Goal: Information Seeking & Learning: Learn about a topic

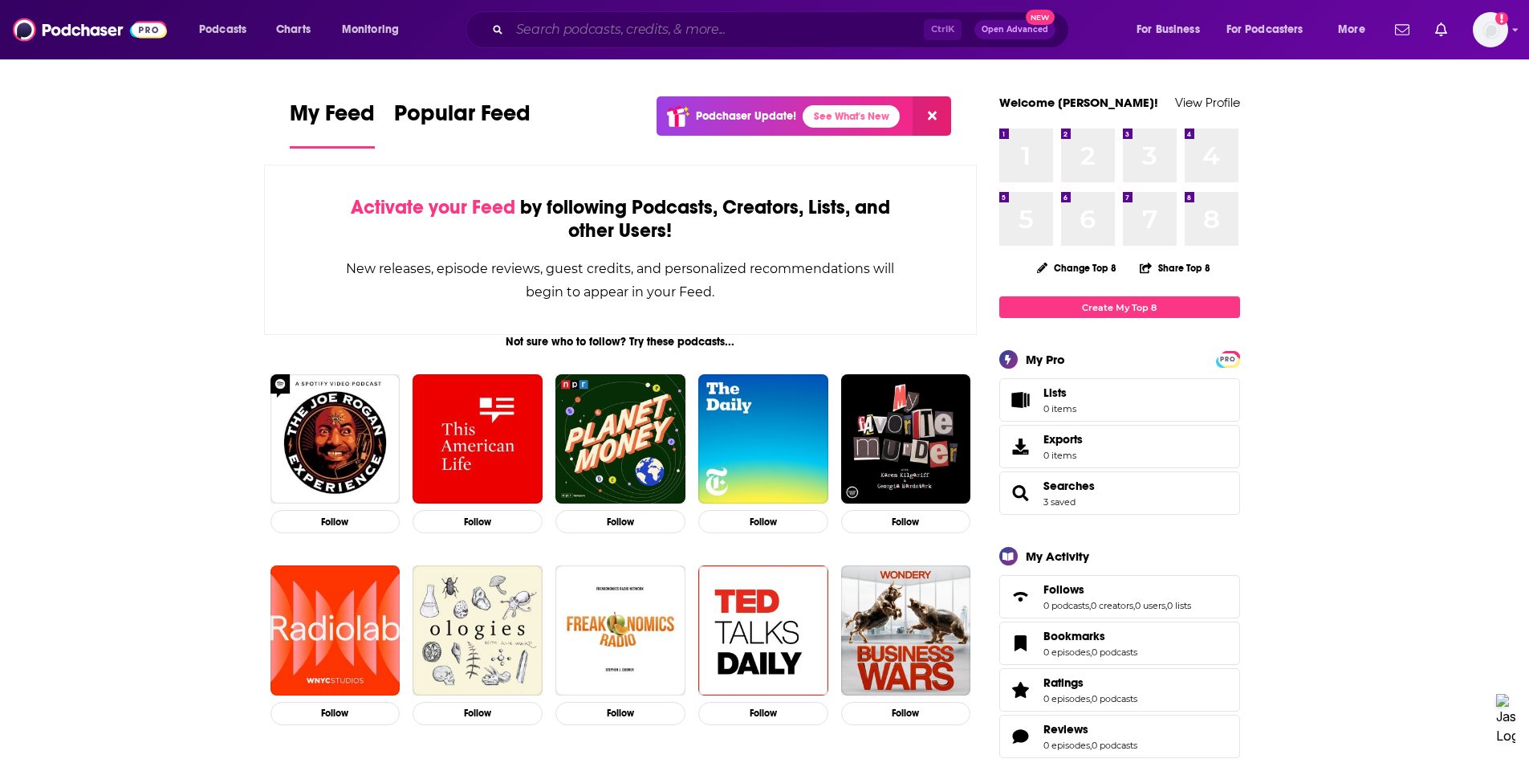
click at [601, 33] on input "Search podcasts, credits, & more..." at bounding box center [717, 30] width 414 height 26
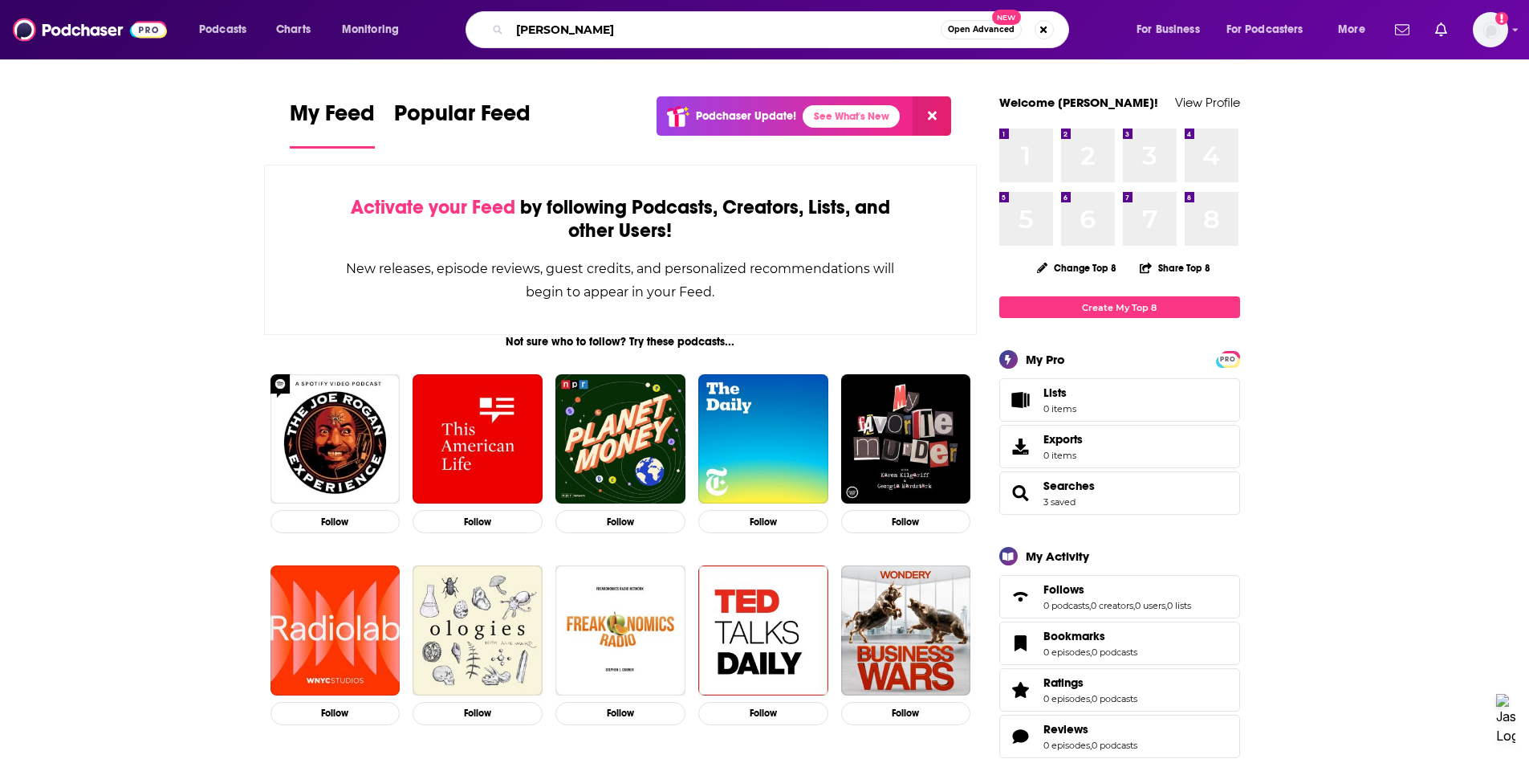
type input "[PERSON_NAME]"
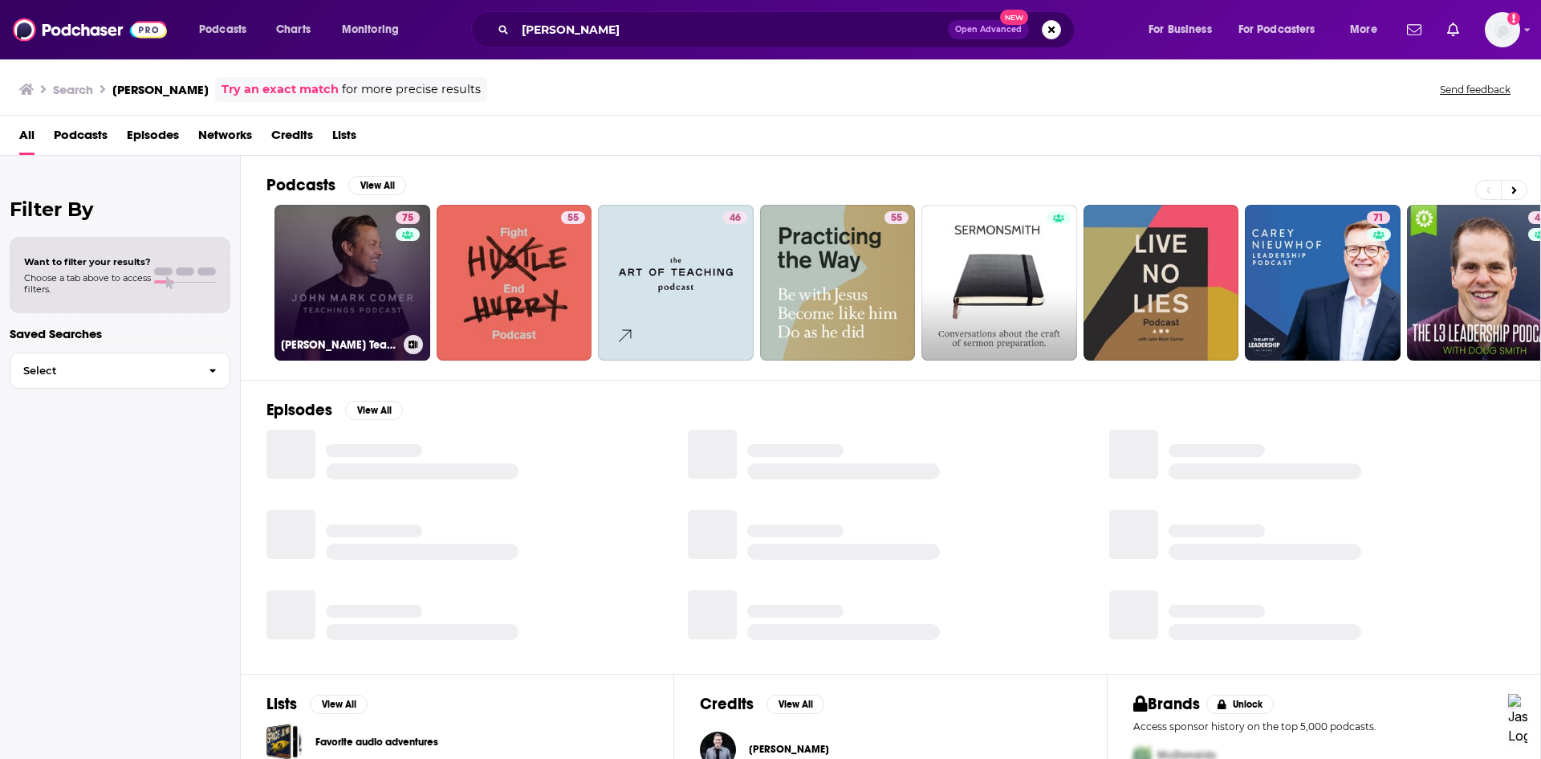
click at [360, 275] on link "75 [PERSON_NAME] Teachings" at bounding box center [353, 283] width 156 height 156
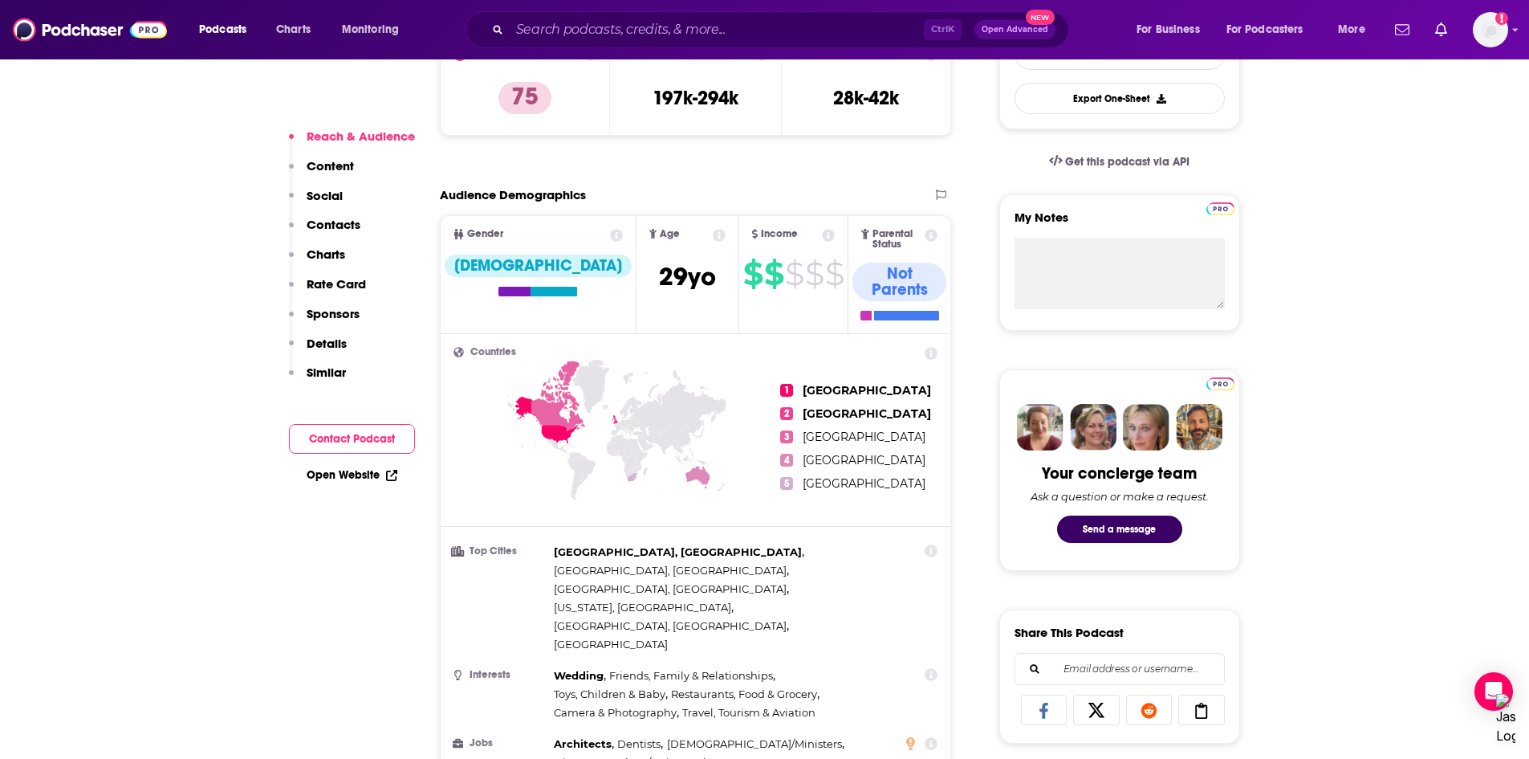
scroll to position [482, 0]
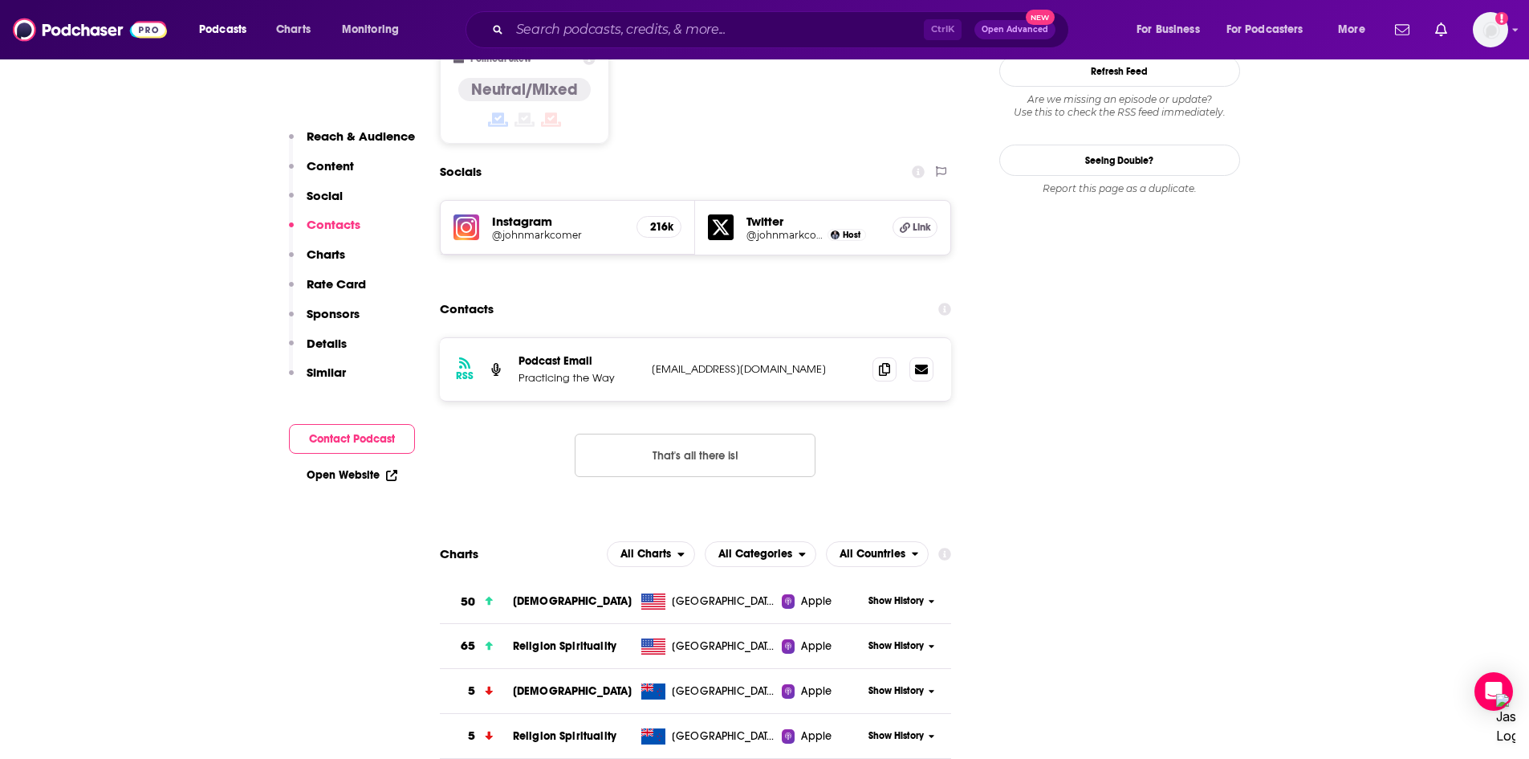
scroll to position [1605, 0]
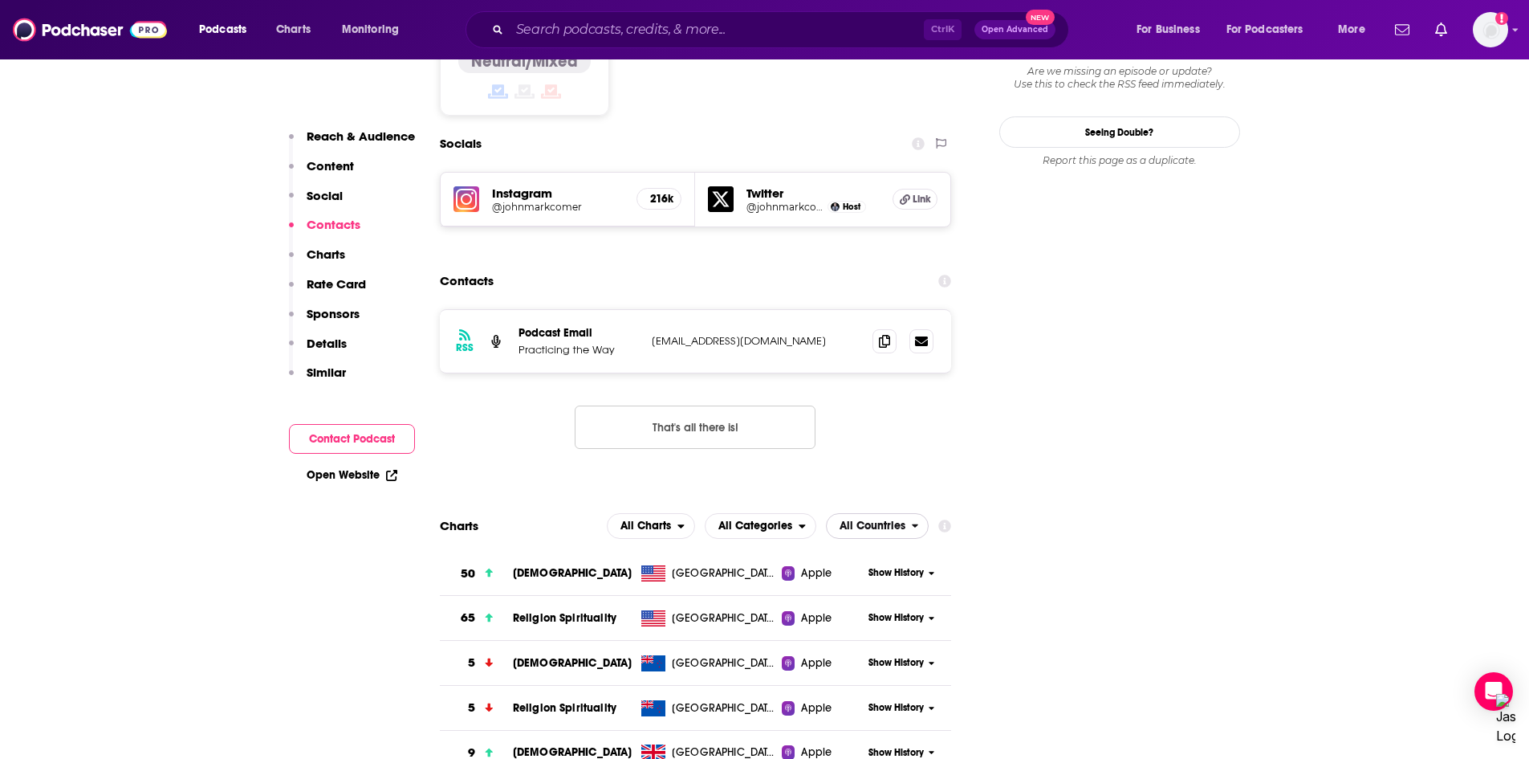
click at [889, 520] on span "All Countries" at bounding box center [873, 525] width 66 height 11
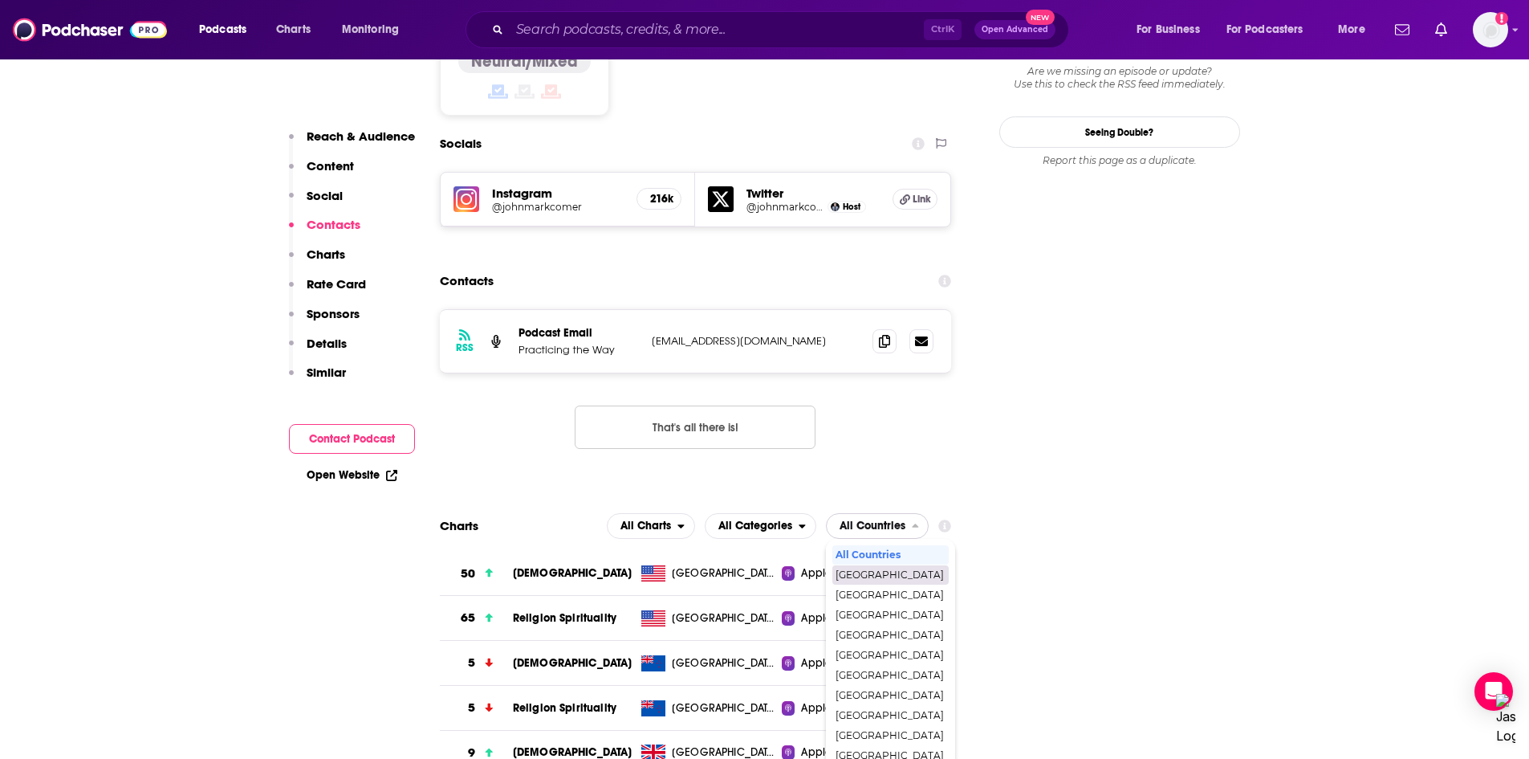
click at [884, 570] on span "[GEOGRAPHIC_DATA]" at bounding box center [890, 575] width 108 height 10
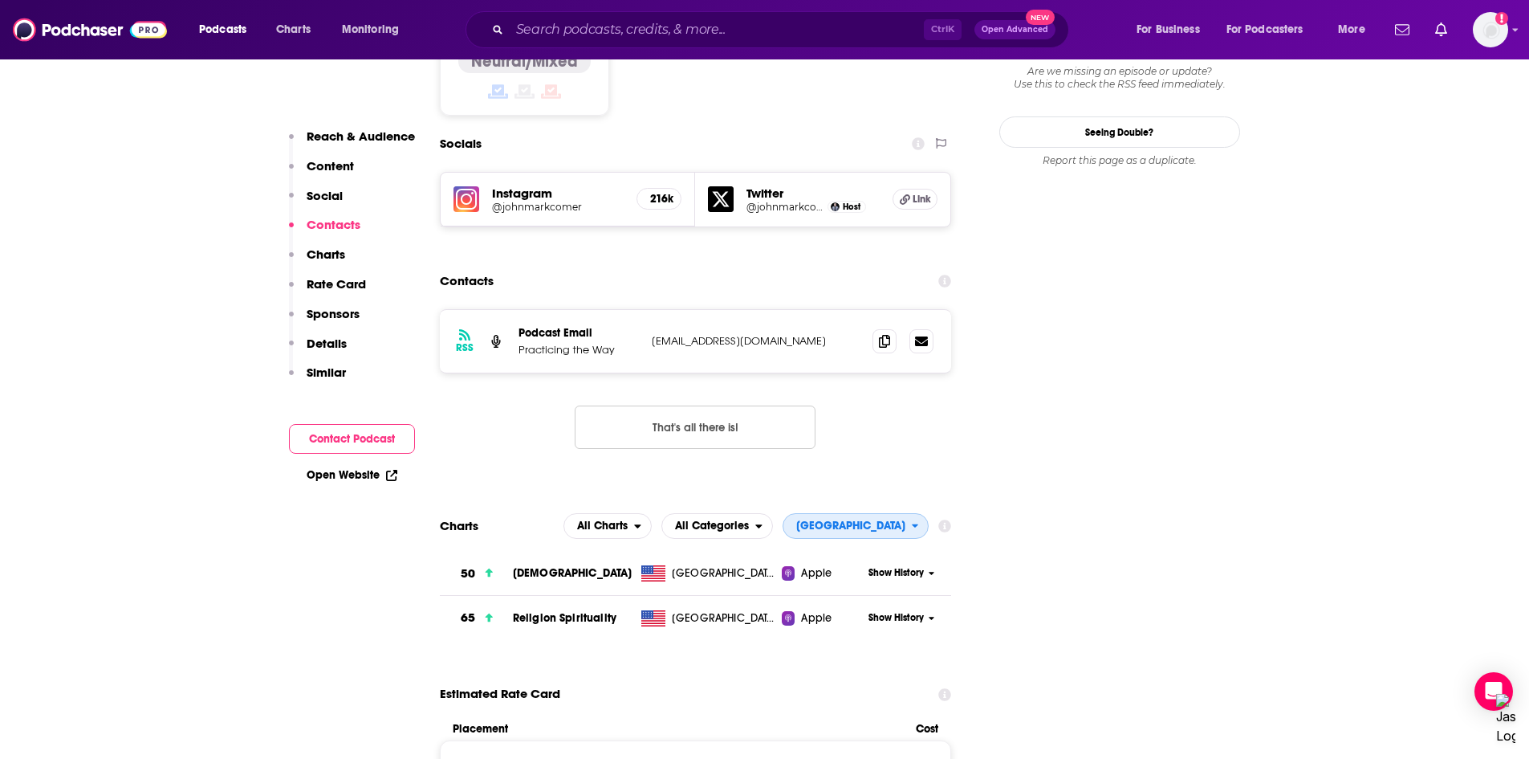
click at [885, 520] on span "[GEOGRAPHIC_DATA]" at bounding box center [850, 525] width 109 height 11
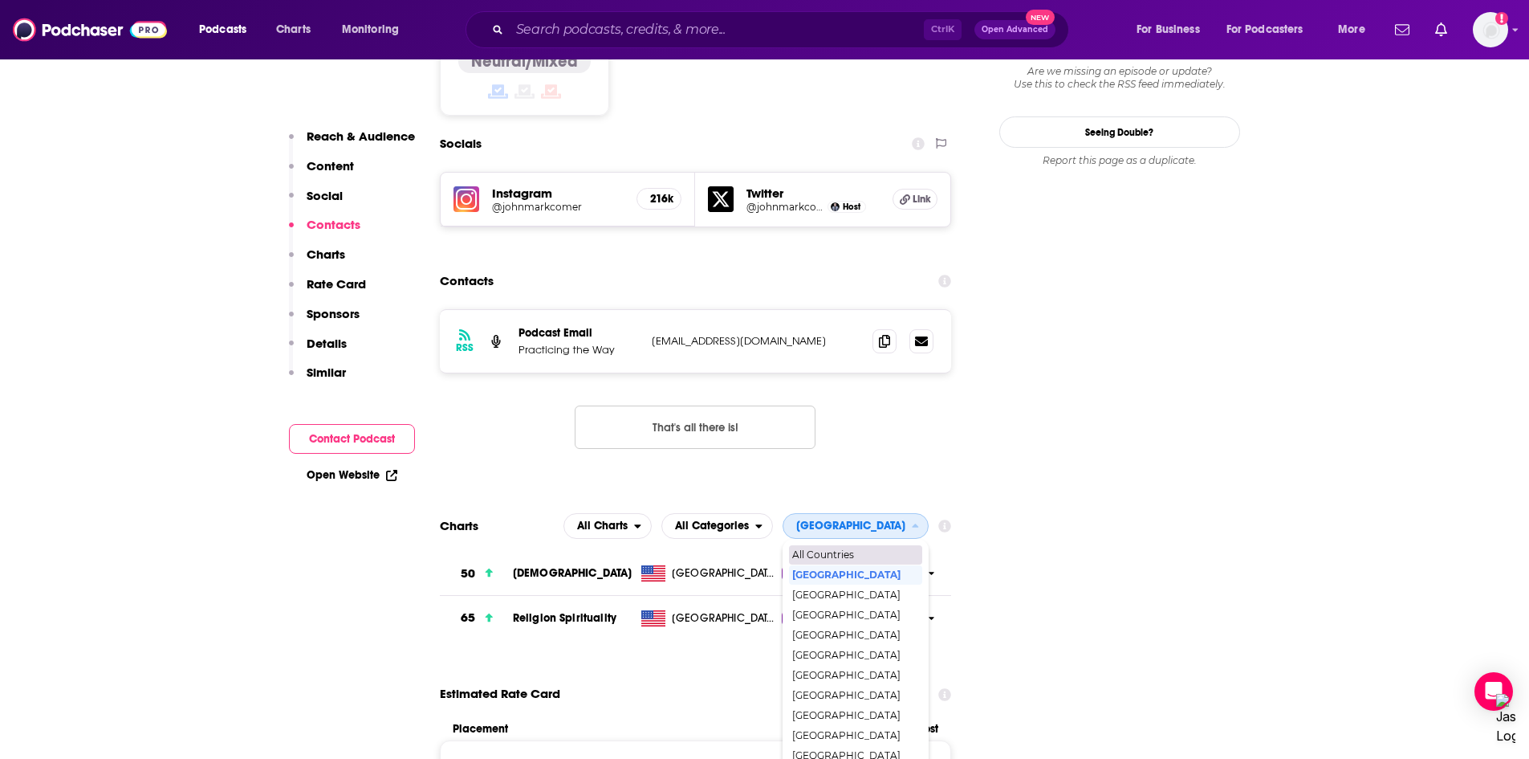
click at [886, 545] on div "All Countries" at bounding box center [856, 554] width 134 height 19
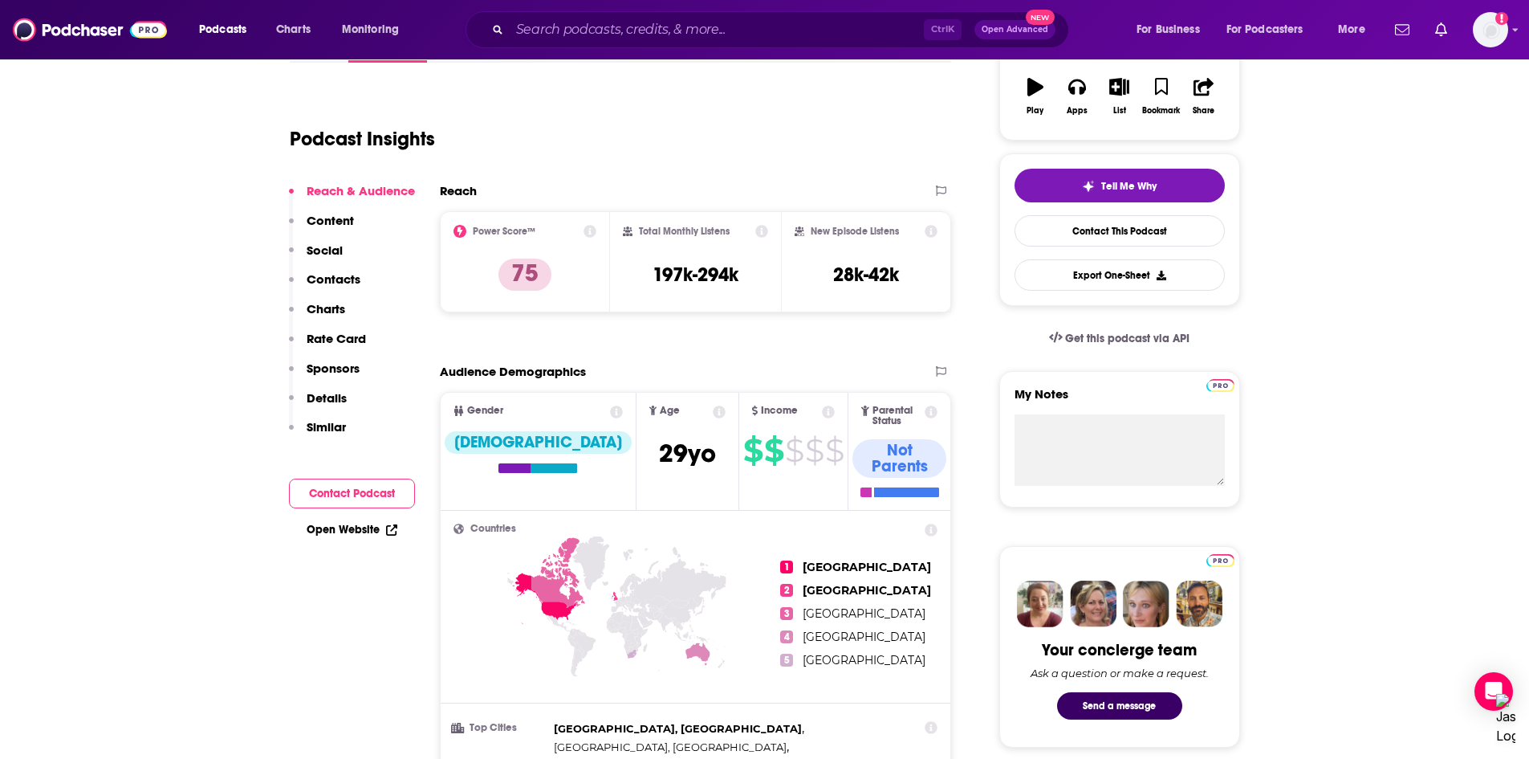
scroll to position [241, 0]
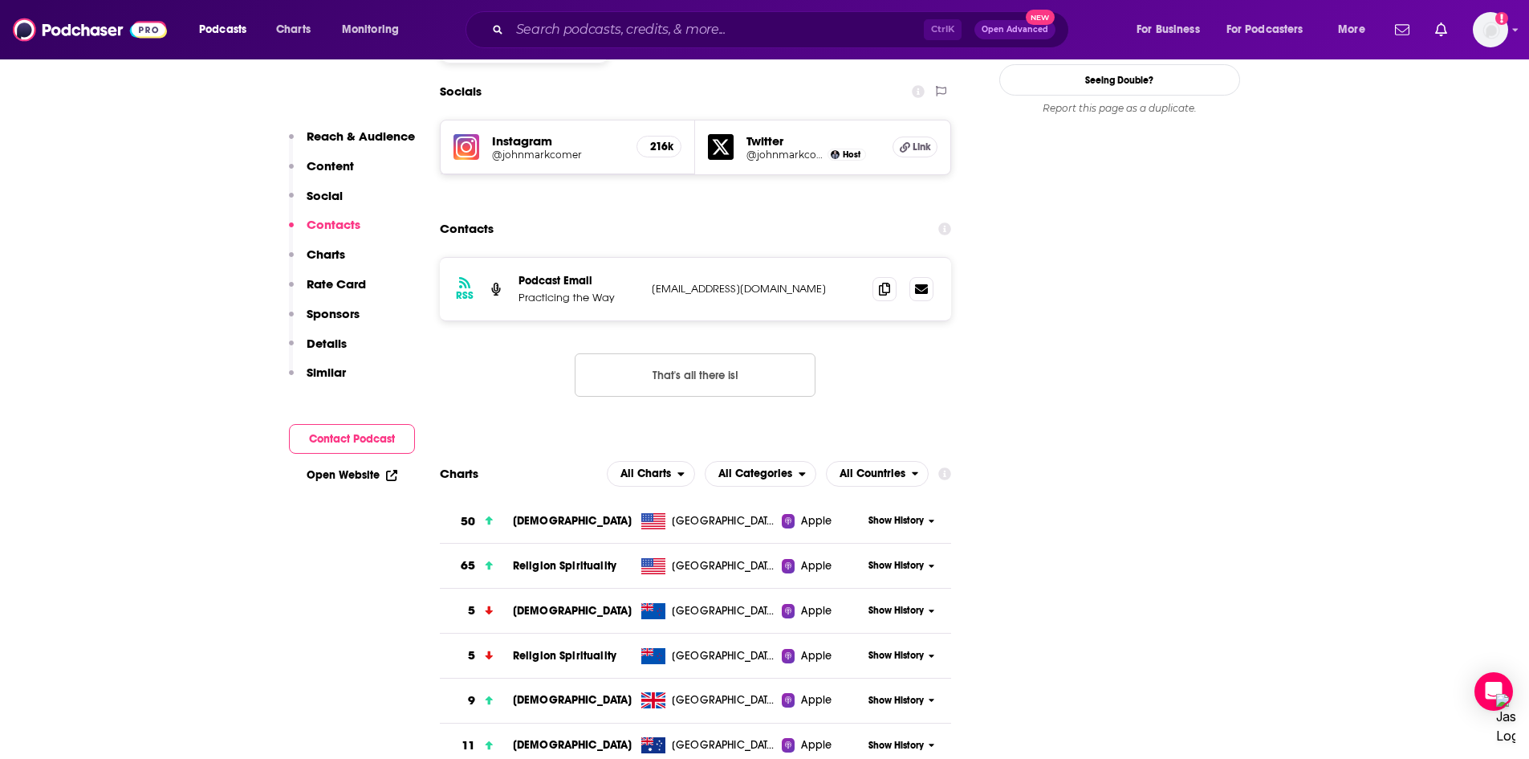
scroll to position [1686, 0]
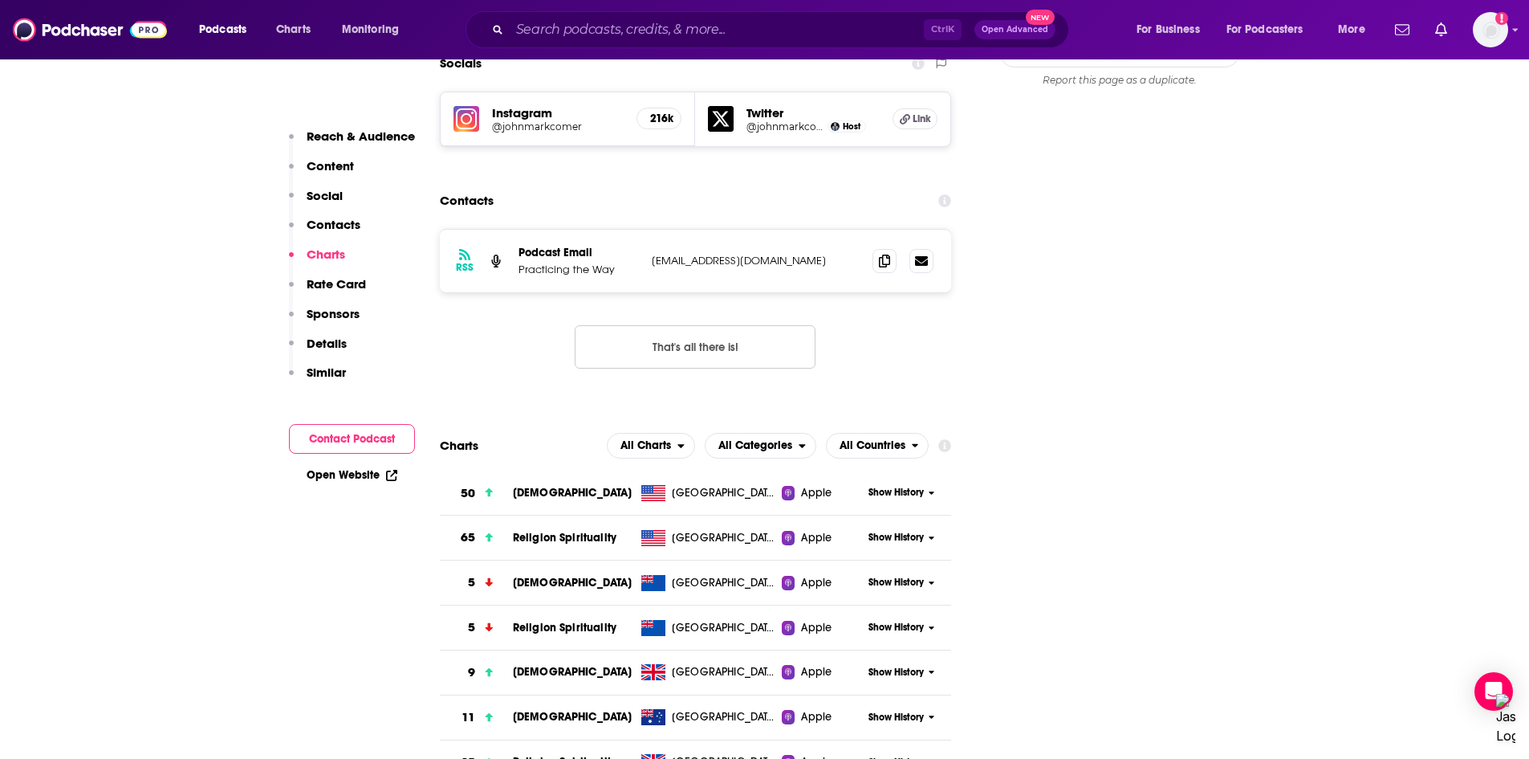
click at [677, 432] on span "All Charts" at bounding box center [643, 445] width 70 height 27
click at [663, 490] on span "Apple Charts" at bounding box center [650, 495] width 68 height 10
click at [674, 432] on span "Apple Charts" at bounding box center [633, 445] width 87 height 27
click at [653, 510] on span "Spotify Charts" at bounding box center [641, 515] width 85 height 10
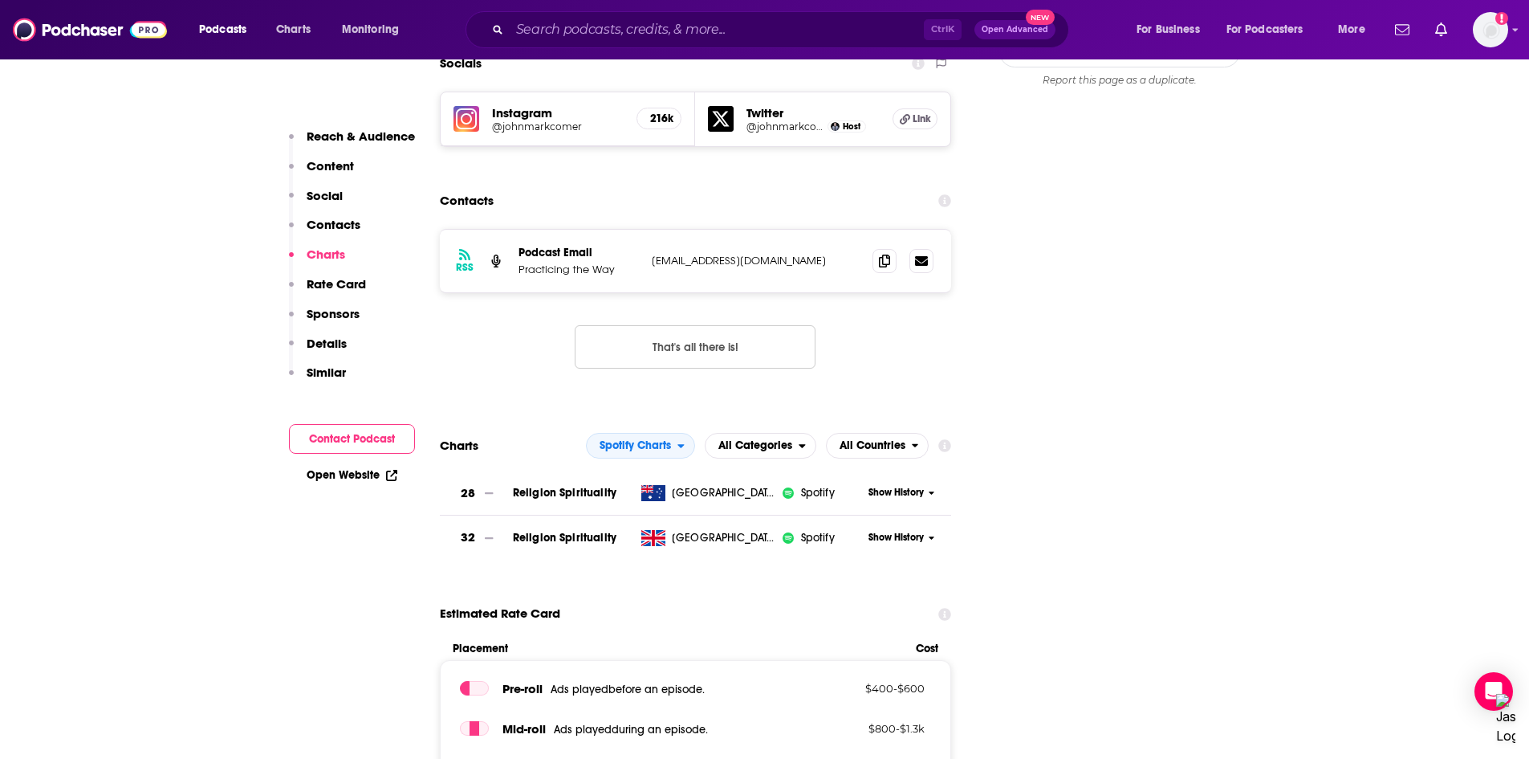
click at [649, 432] on span "Spotify Charts" at bounding box center [632, 445] width 91 height 27
click at [633, 490] on span "Apple Charts" at bounding box center [640, 495] width 88 height 10
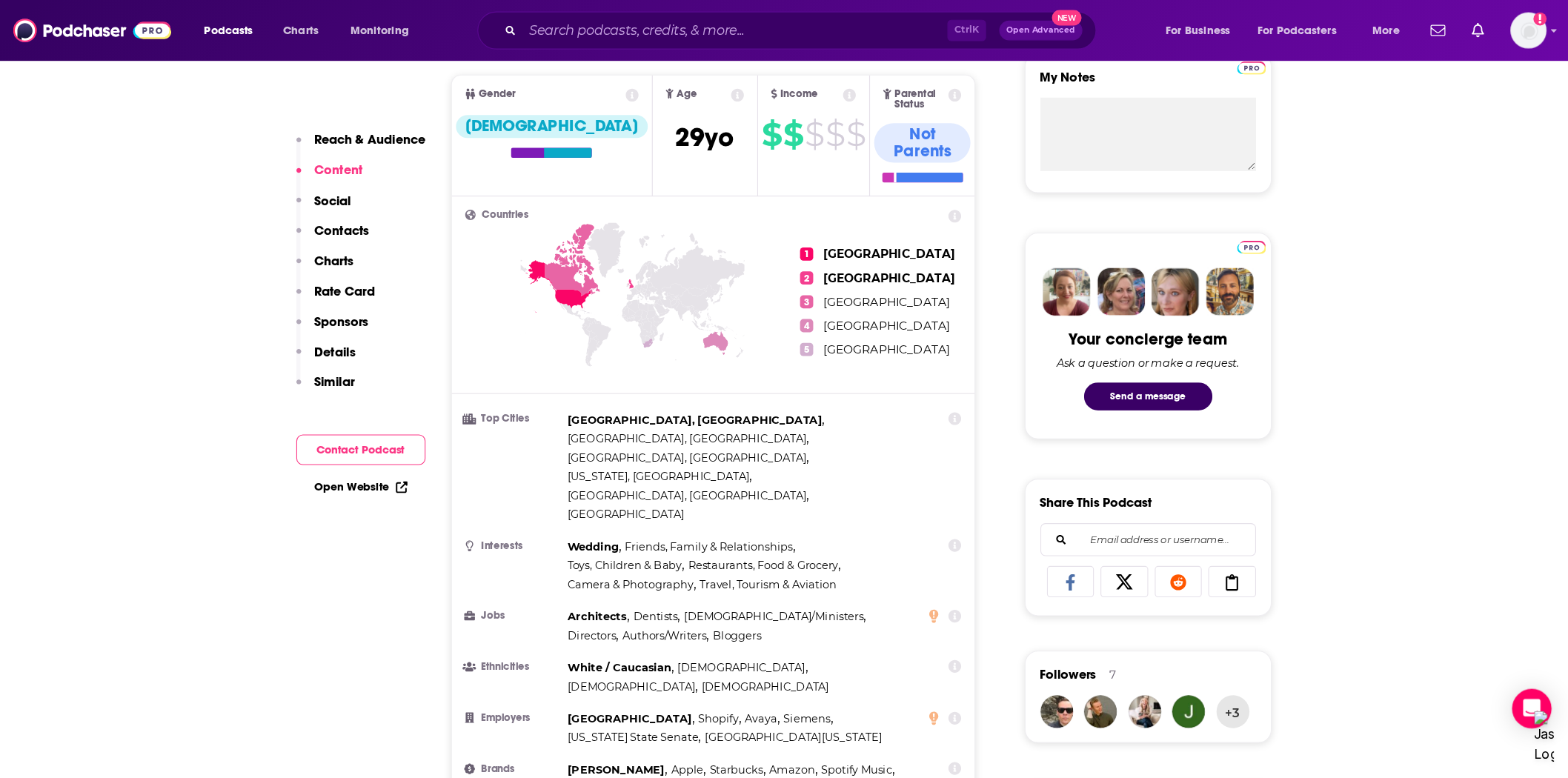
scroll to position [552, 0]
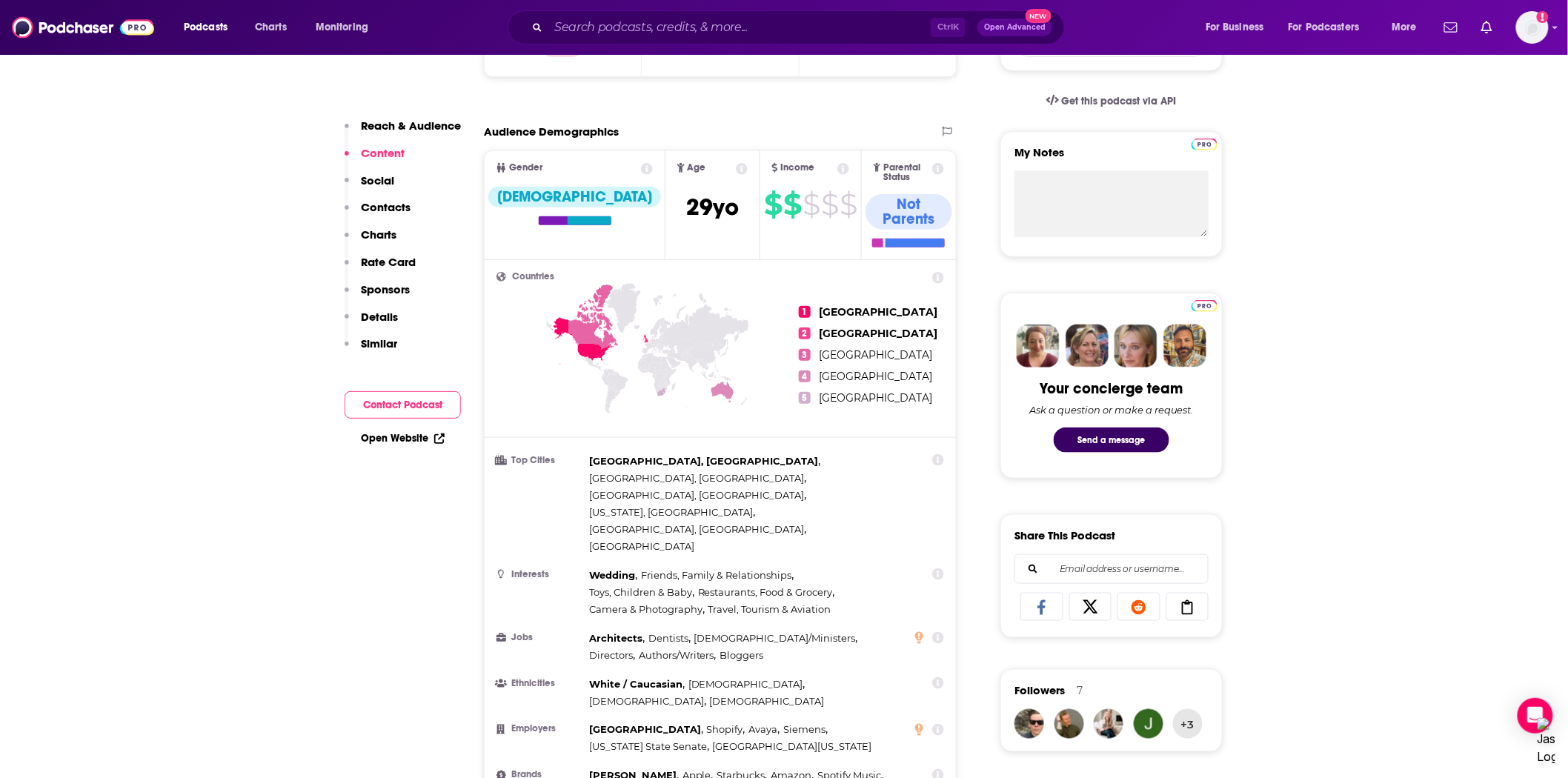
scroll to position [523, 0]
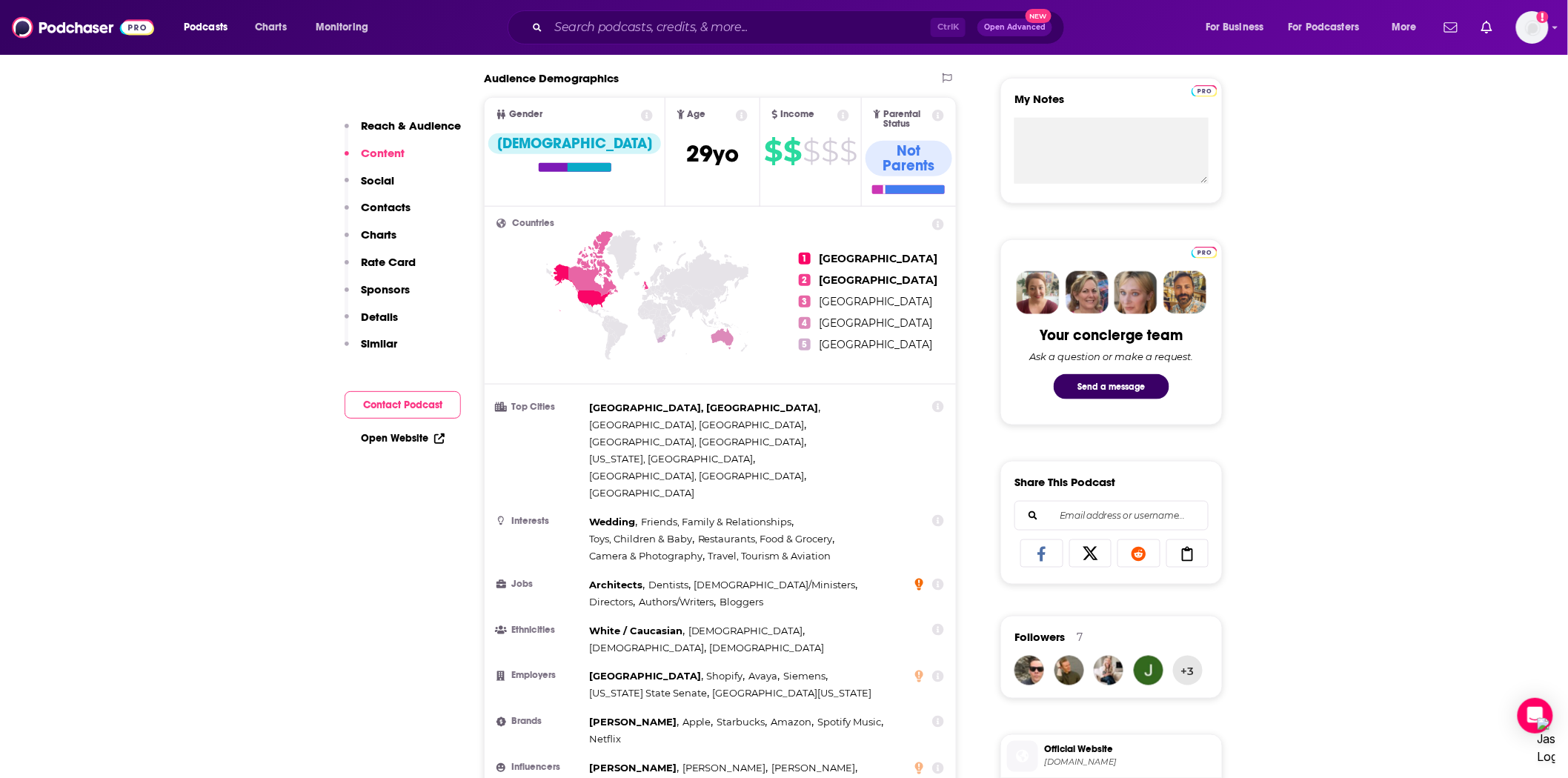
click at [922, 579] on icon at bounding box center [918, 584] width 8 height 12
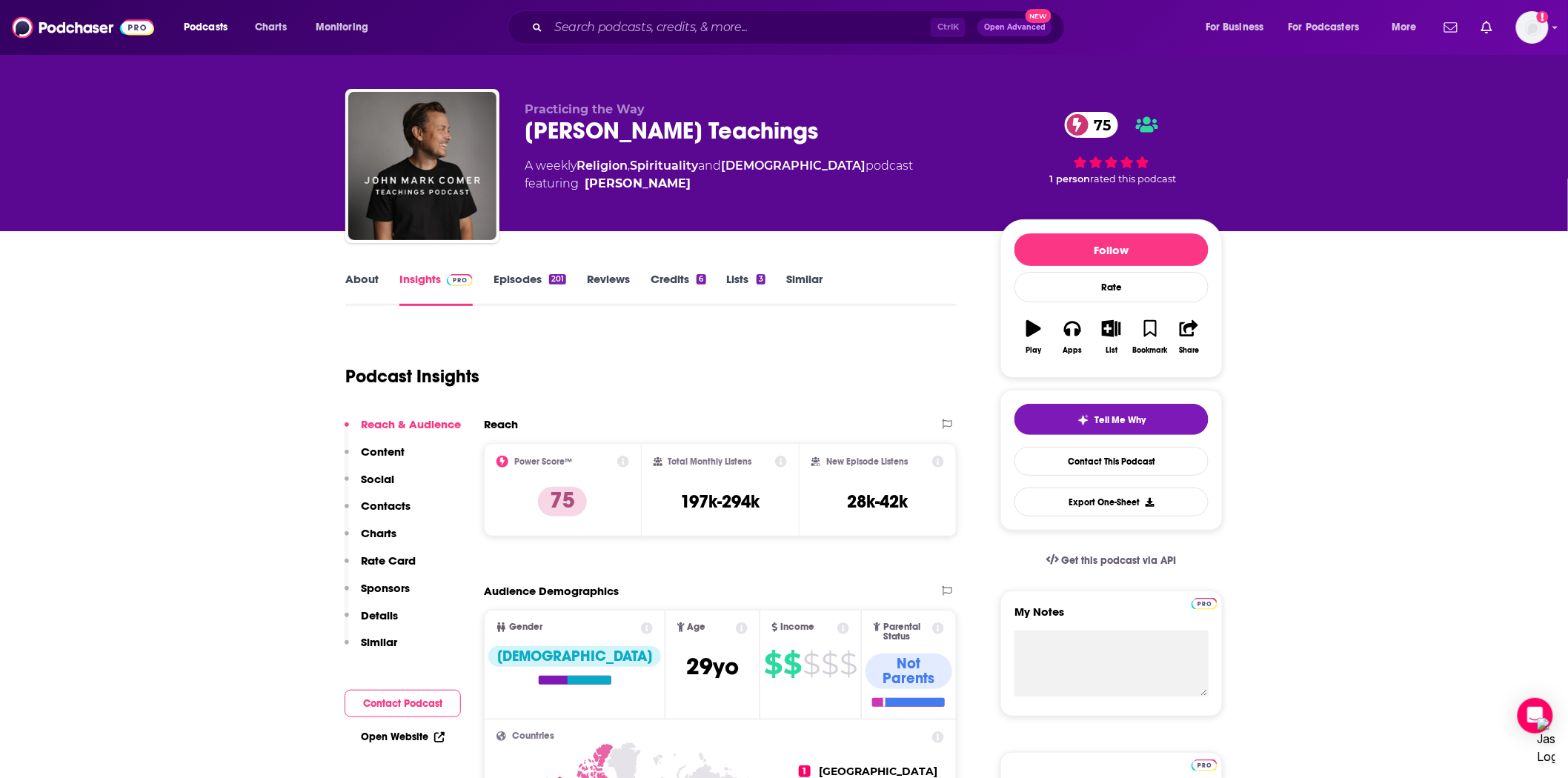
scroll to position [0, 0]
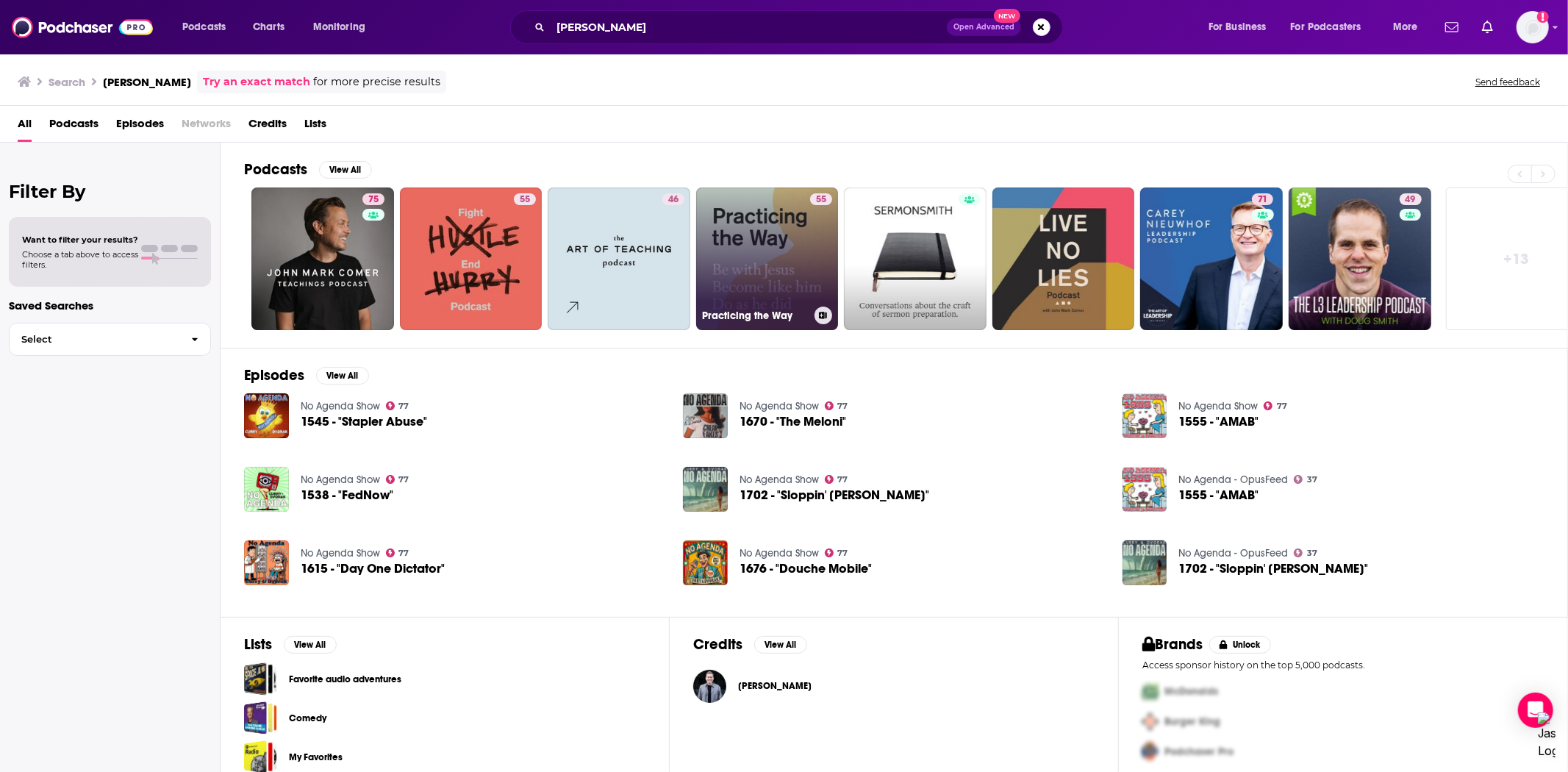
click at [768, 280] on link "55 Practicing the Way" at bounding box center [768, 259] width 143 height 143
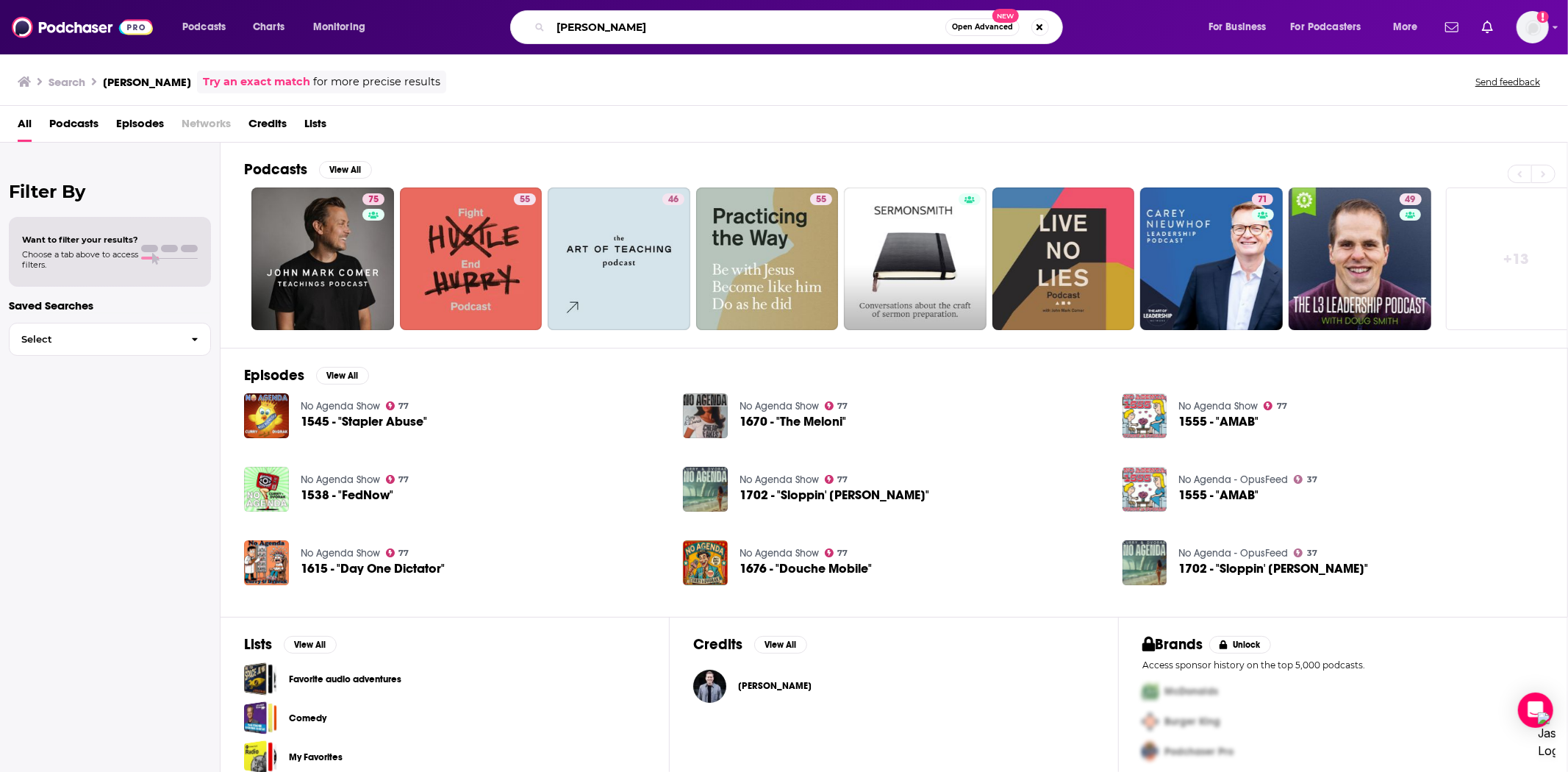
drag, startPoint x: 687, startPoint y: 26, endPoint x: 420, endPoint y: 31, distance: 267.0
click at [420, 31] on div "[PERSON_NAME] Open Advanced New" at bounding box center [800, 27] width 785 height 34
type input "bridgetown"
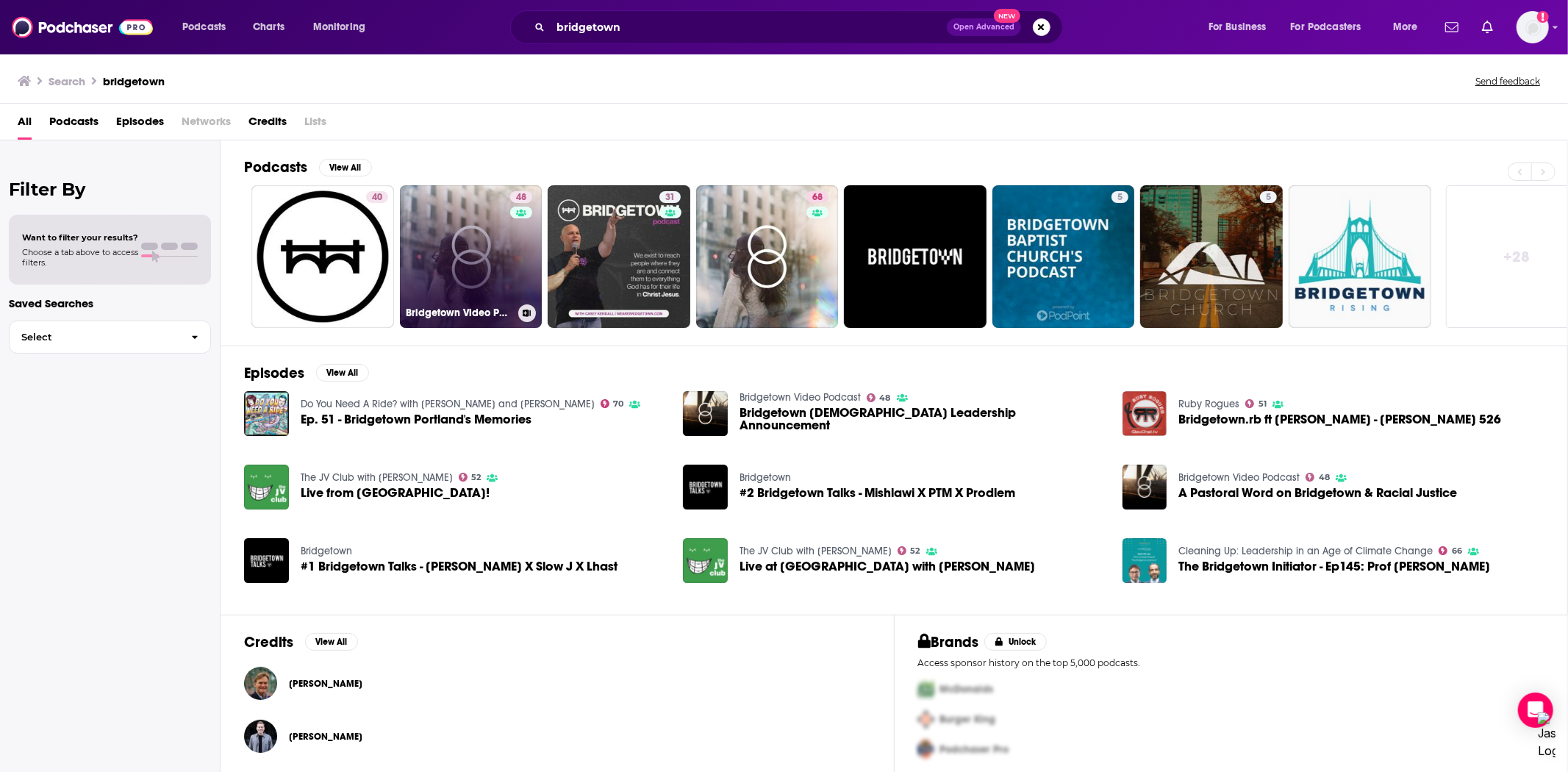
click at [479, 239] on link "48 Bridgetown Video Podcast" at bounding box center [472, 256] width 143 height 143
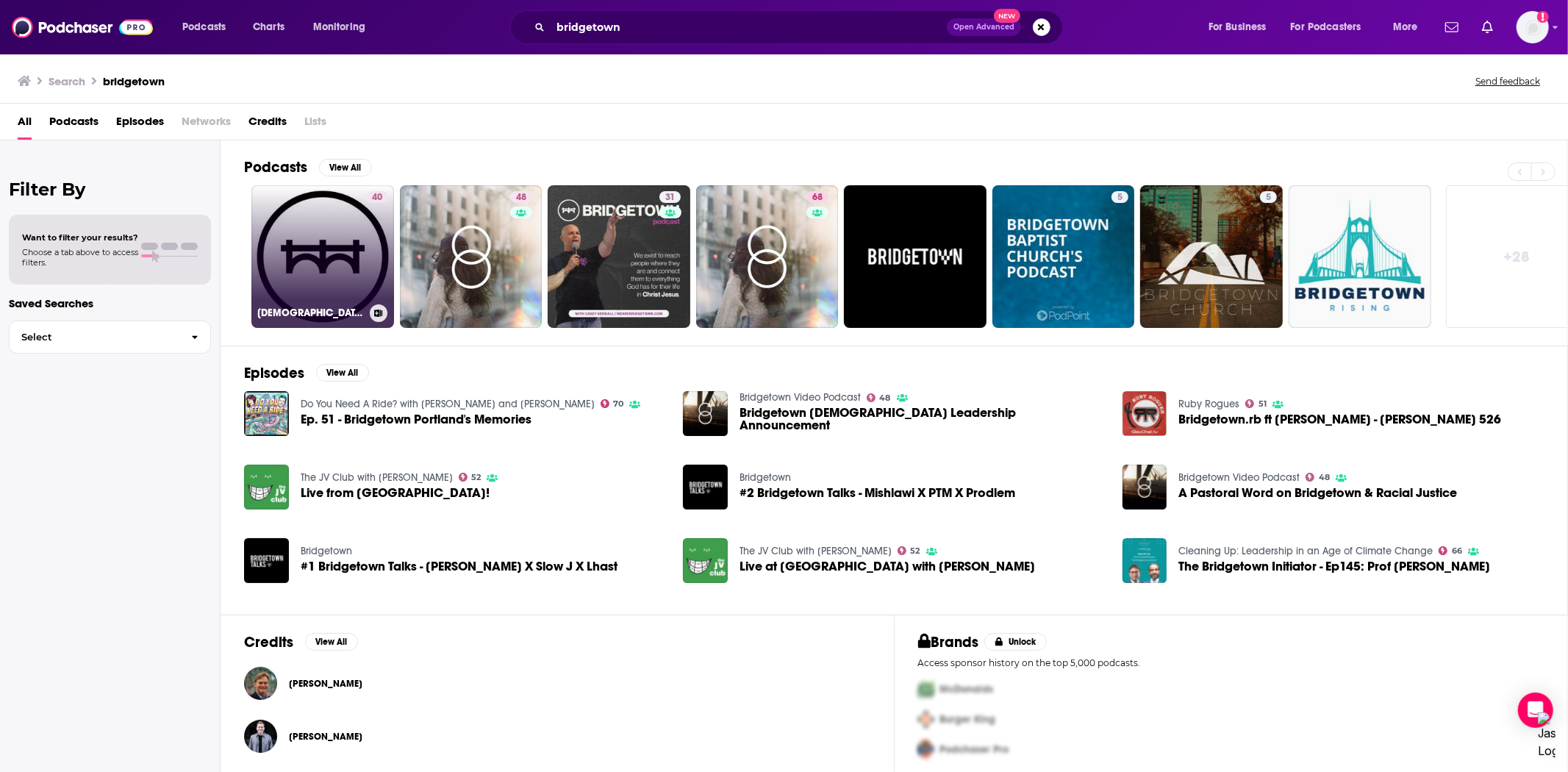
click at [314, 270] on link "40 [DEMOGRAPHIC_DATA]" at bounding box center [323, 256] width 143 height 143
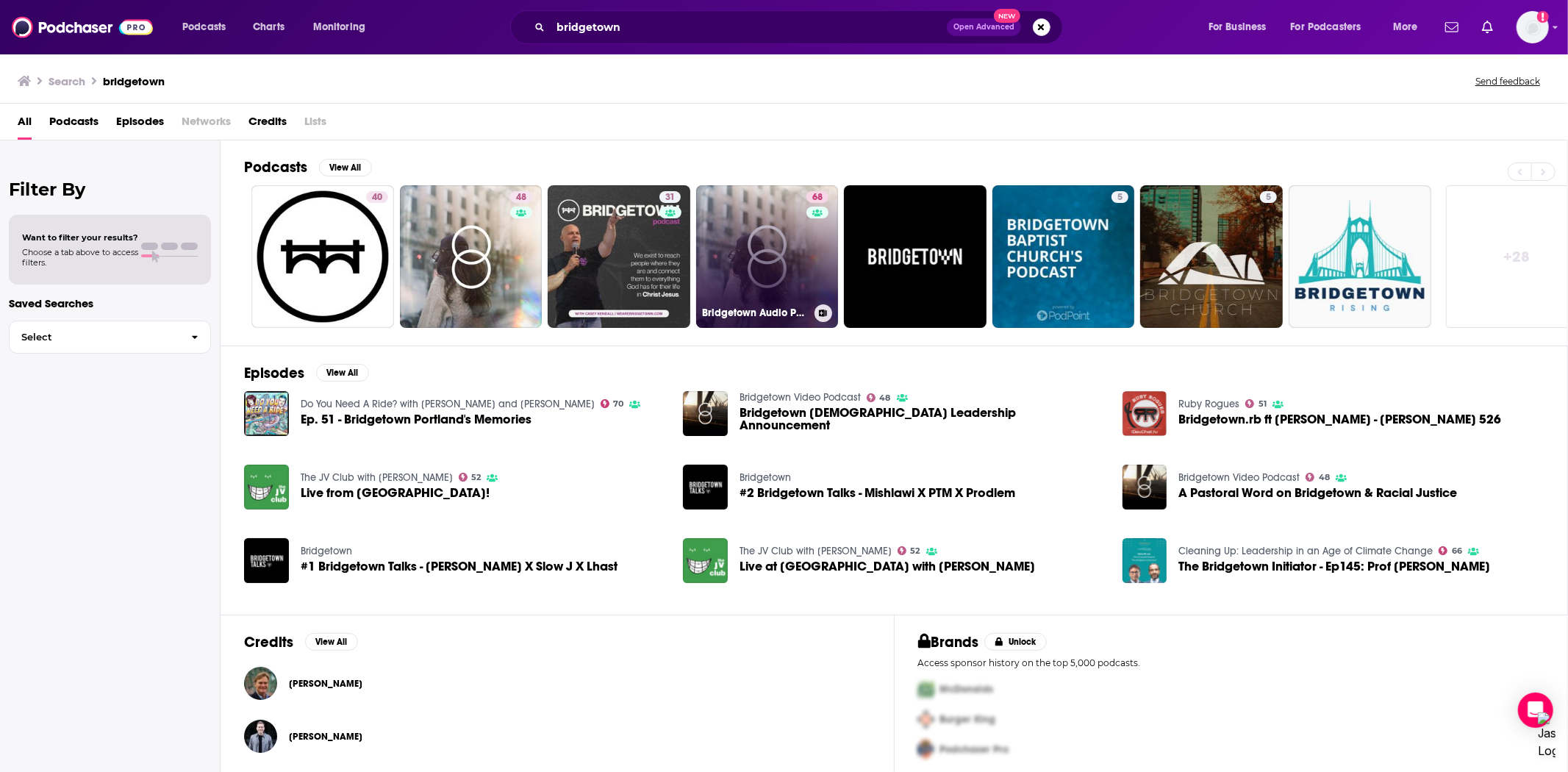
click at [753, 260] on link "68 Bridgetown Audio Podcast" at bounding box center [768, 256] width 143 height 143
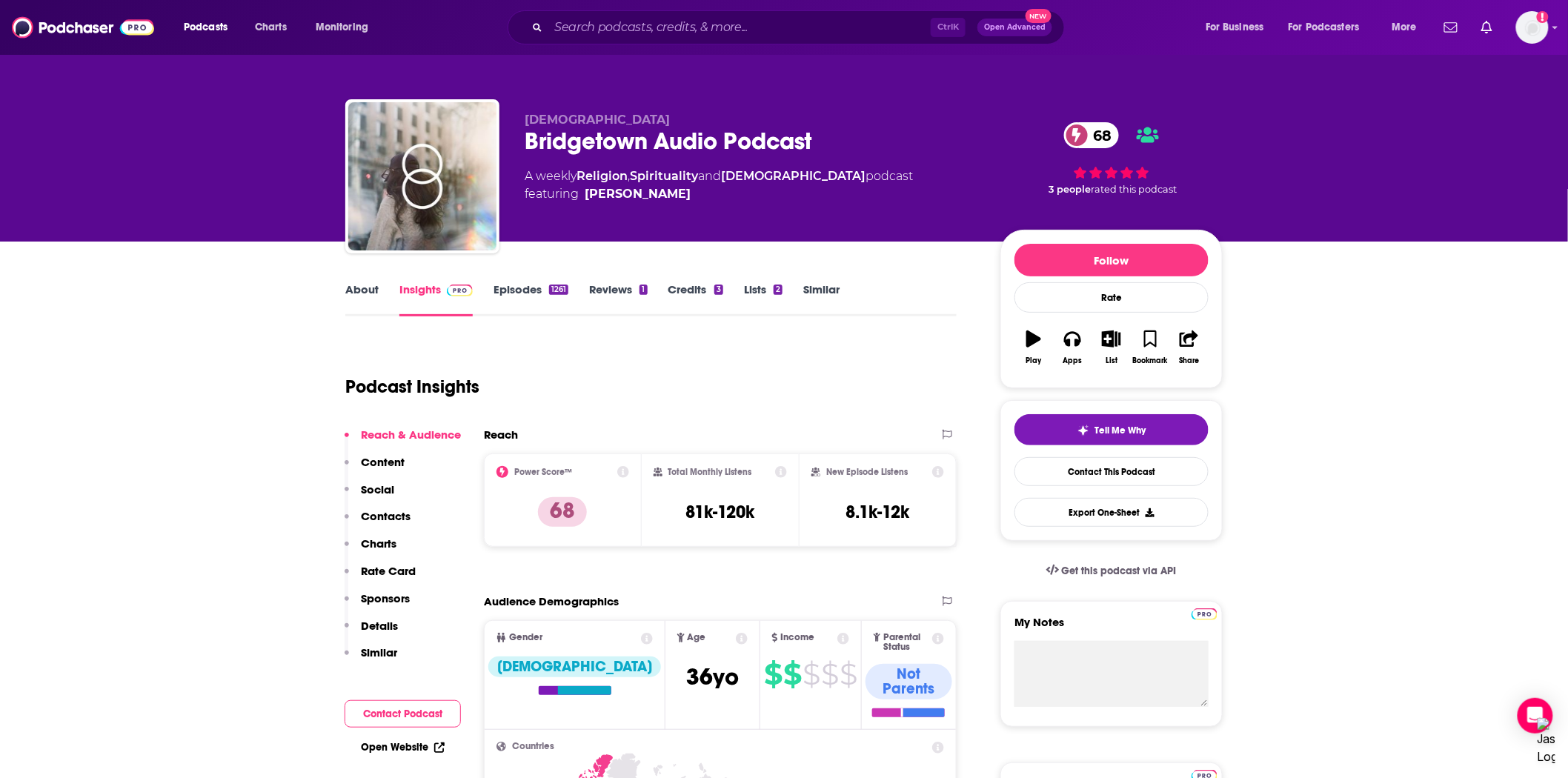
drag, startPoint x: 521, startPoint y: 146, endPoint x: 712, endPoint y: 194, distance: 196.9
click at [712, 194] on div "Bridgetown Church Bridgetown Audio Podcast 68 A weekly Religion , Spirituality …" at bounding box center [784, 179] width 877 height 160
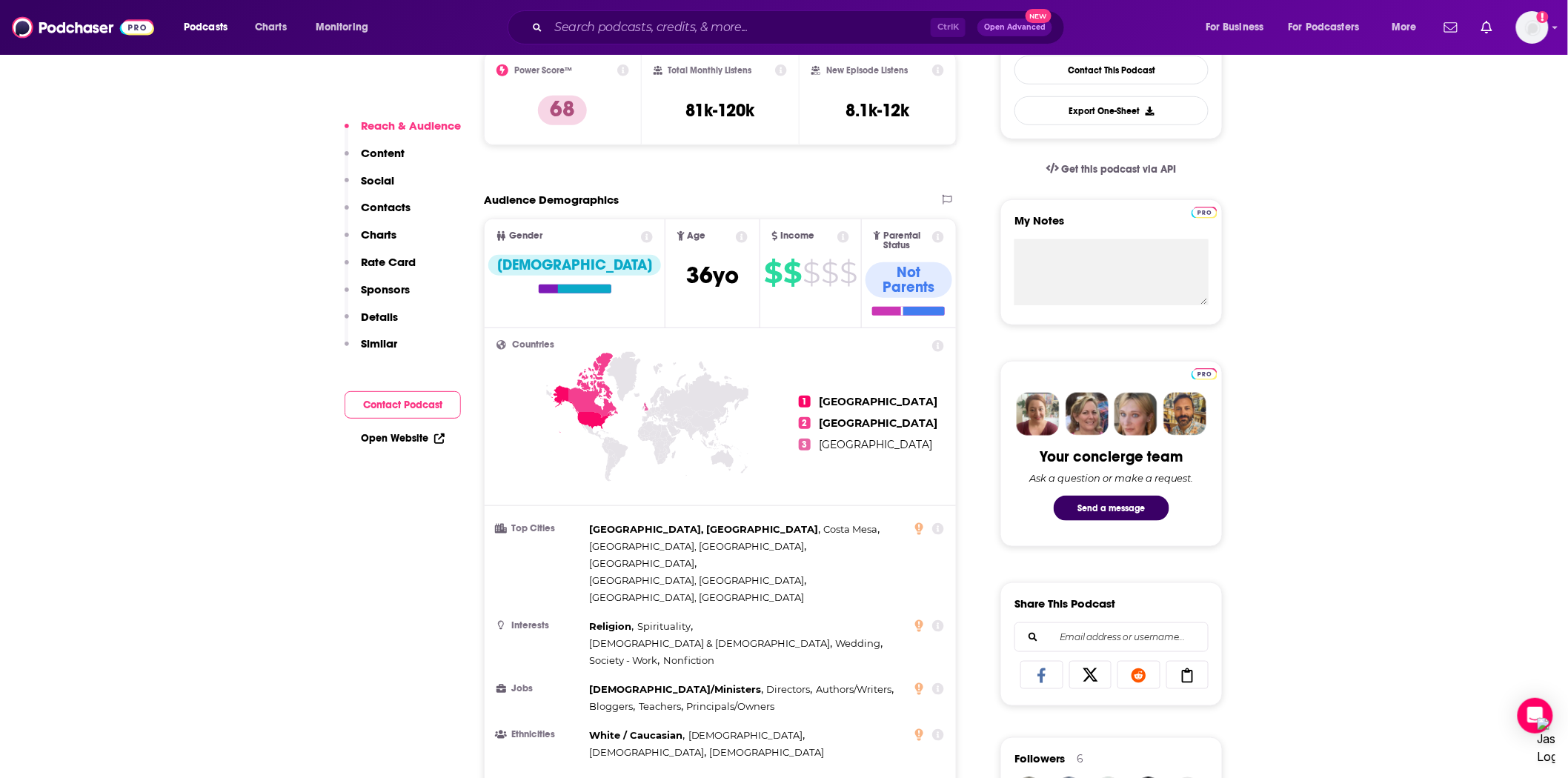
scroll to position [412, 0]
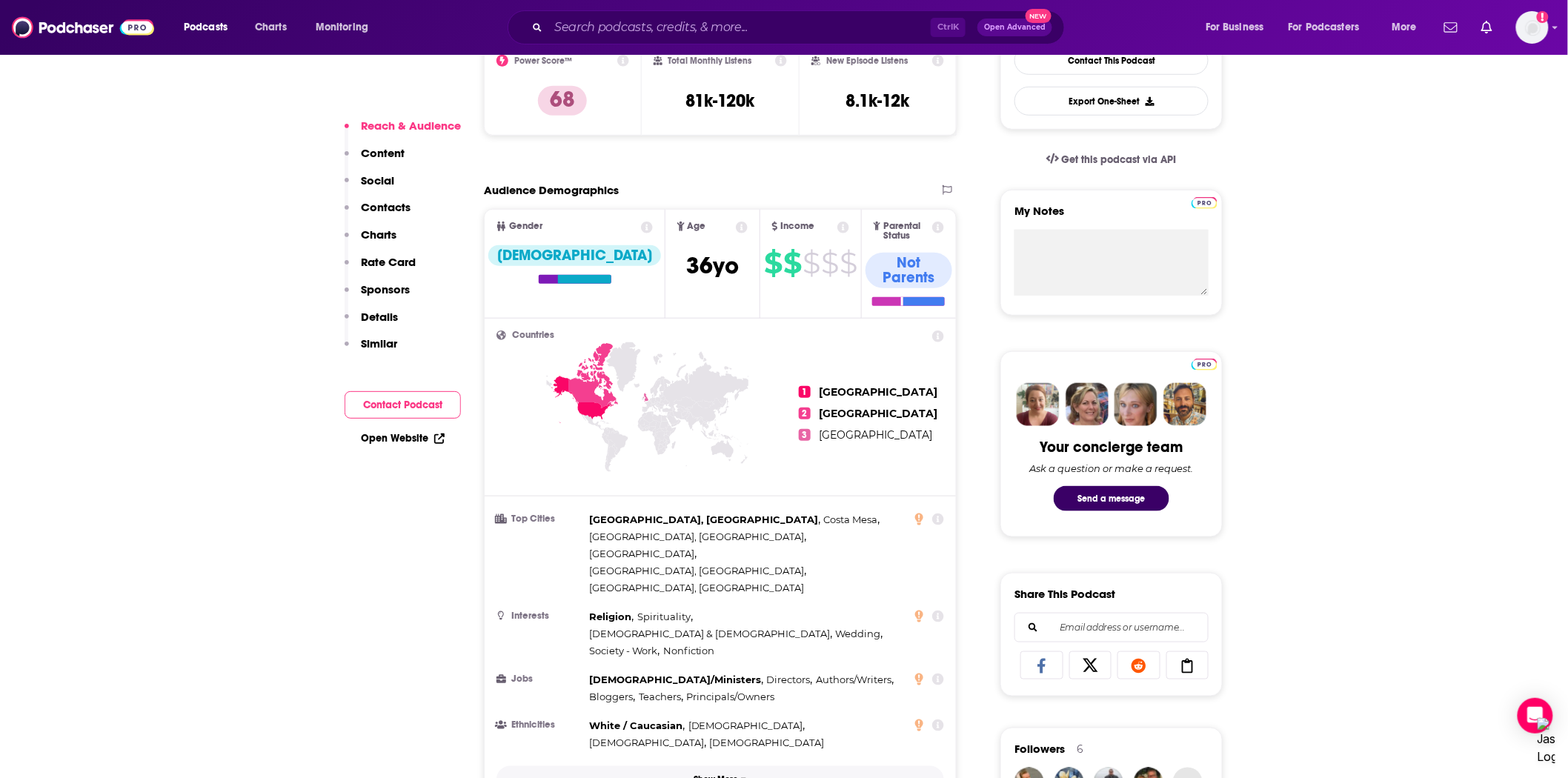
click at [721, 700] on p "Show More" at bounding box center [716, 780] width 44 height 10
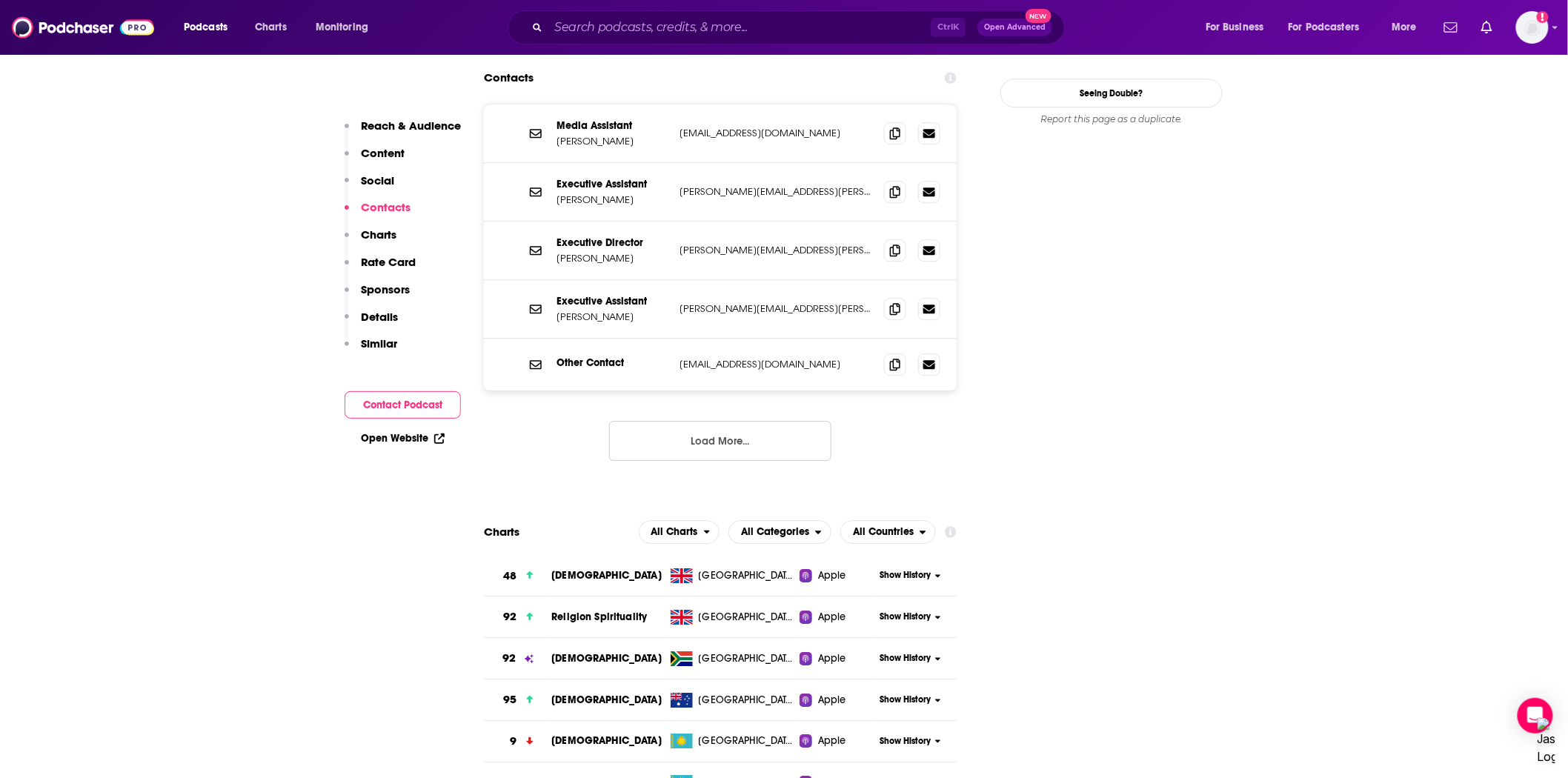
scroll to position [1729, 0]
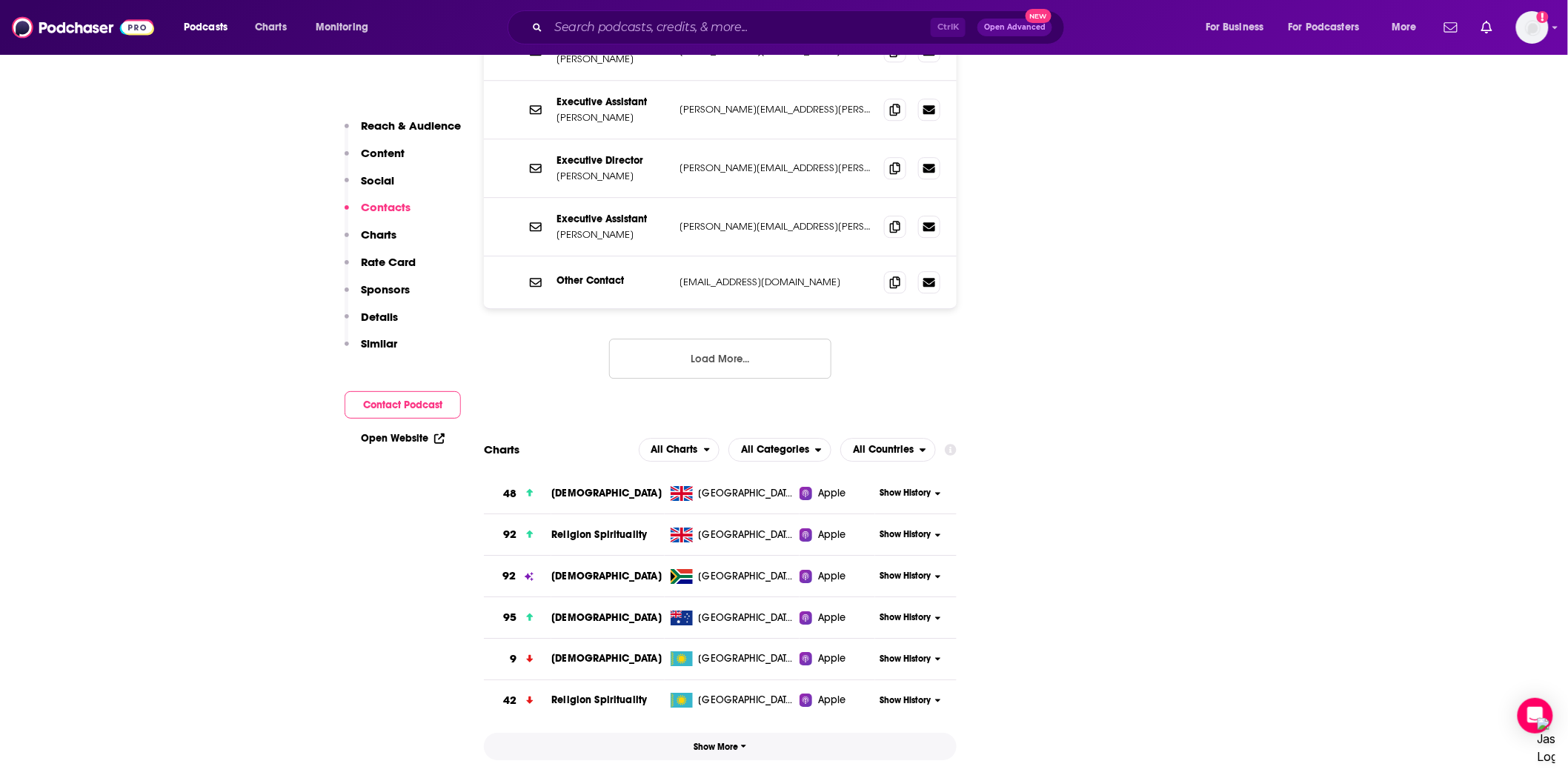
click at [715, 700] on span "Show More" at bounding box center [720, 747] width 53 height 10
click at [670, 445] on span "All Charts" at bounding box center [675, 449] width 47 height 10
click at [677, 490] on span "Apple Charts" at bounding box center [679, 495] width 63 height 9
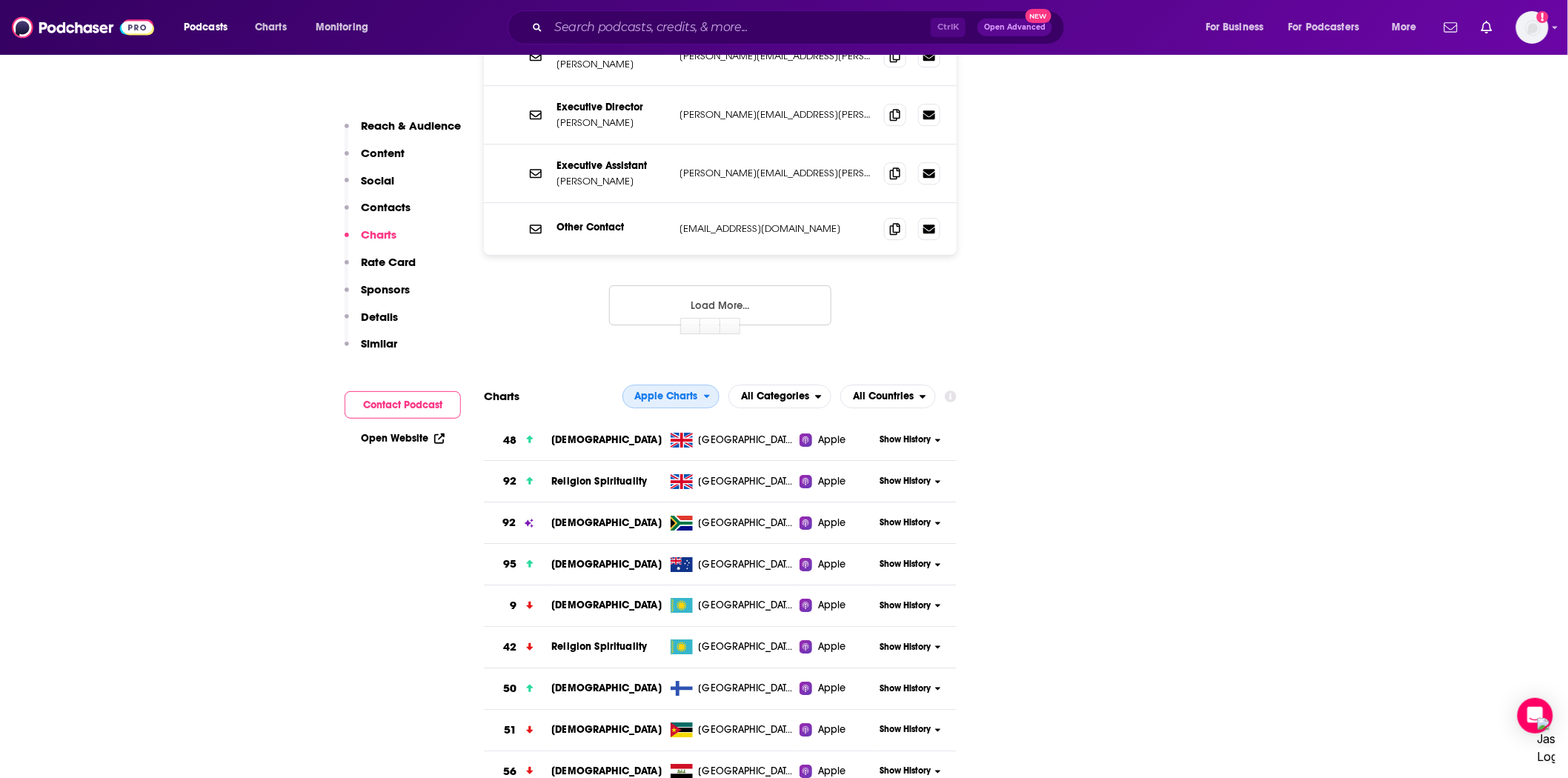
scroll to position [1811, 0]
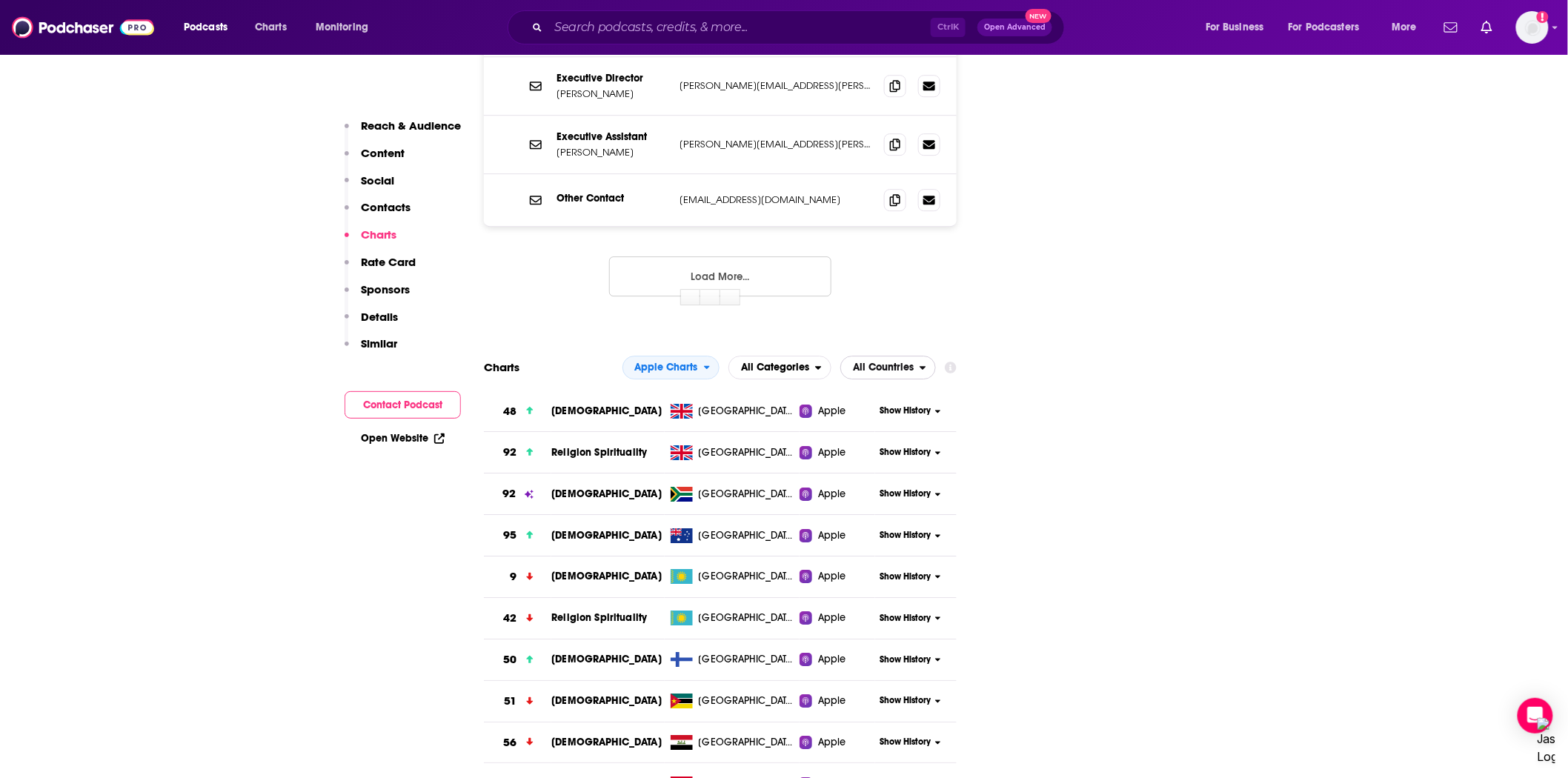
click at [868, 363] on span "All Countries" at bounding box center [883, 367] width 61 height 10
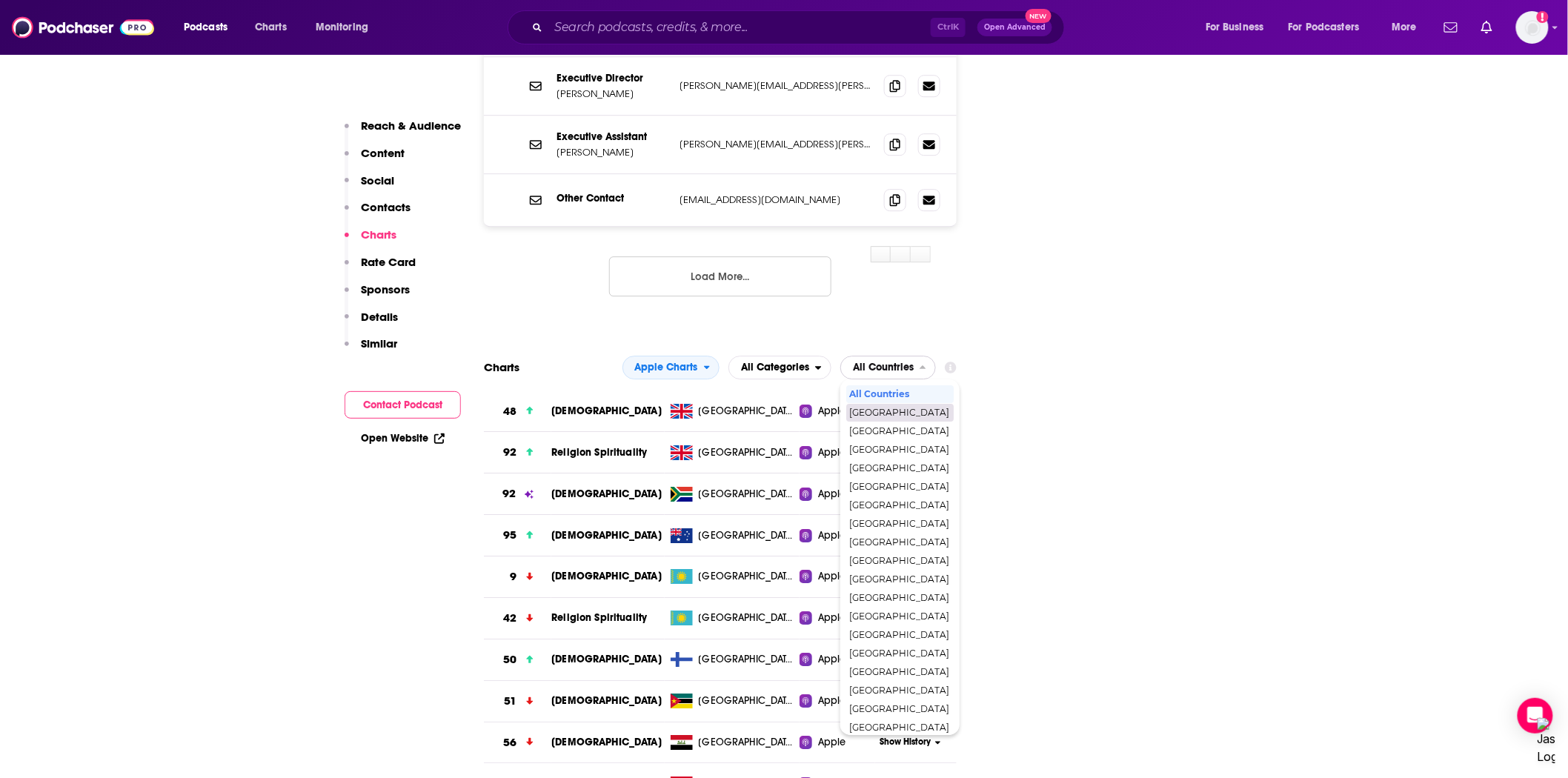
click at [871, 408] on span "[GEOGRAPHIC_DATA]" at bounding box center [899, 413] width 100 height 9
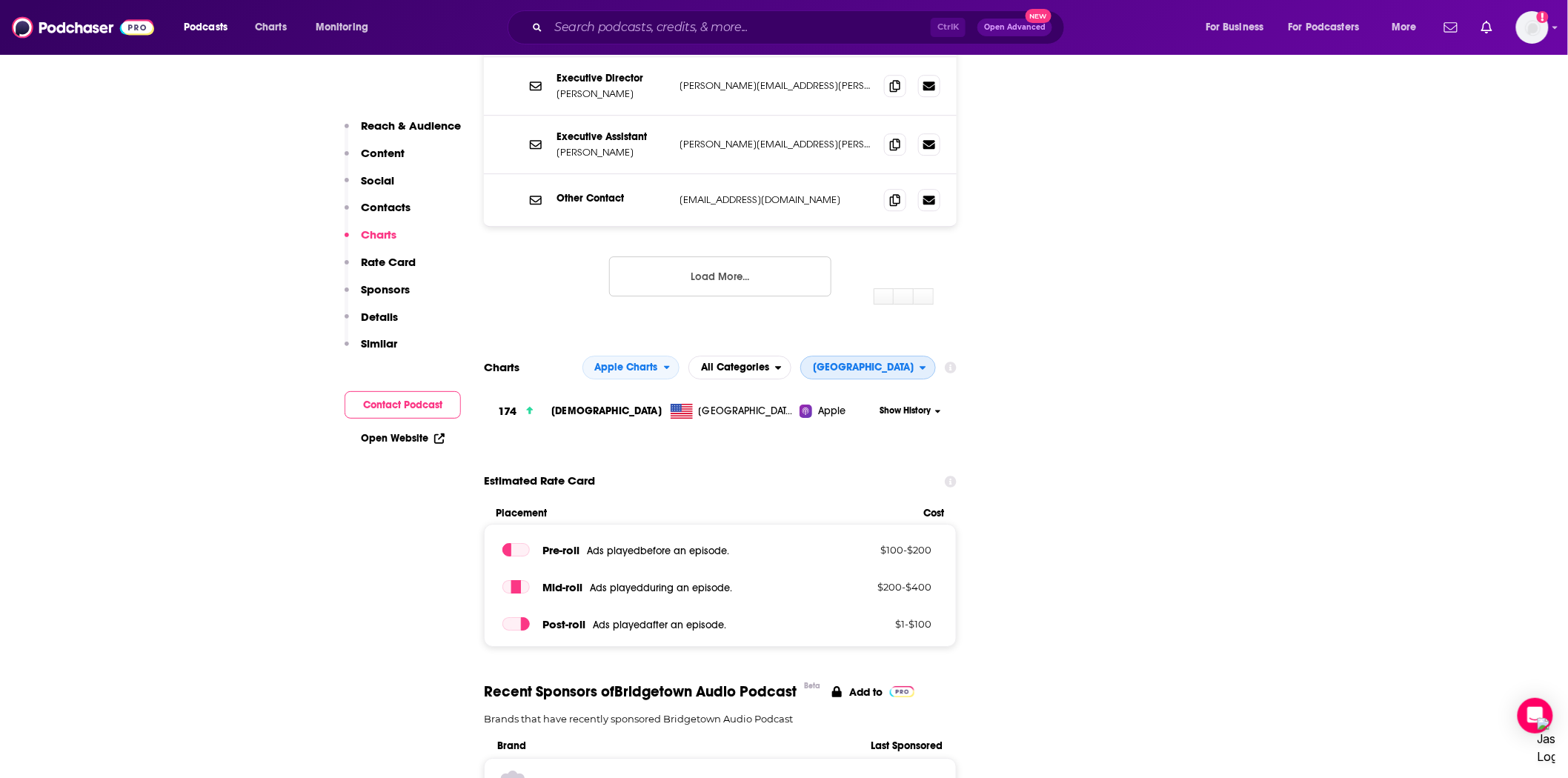
click at [866, 363] on span "[GEOGRAPHIC_DATA]" at bounding box center [863, 367] width 101 height 10
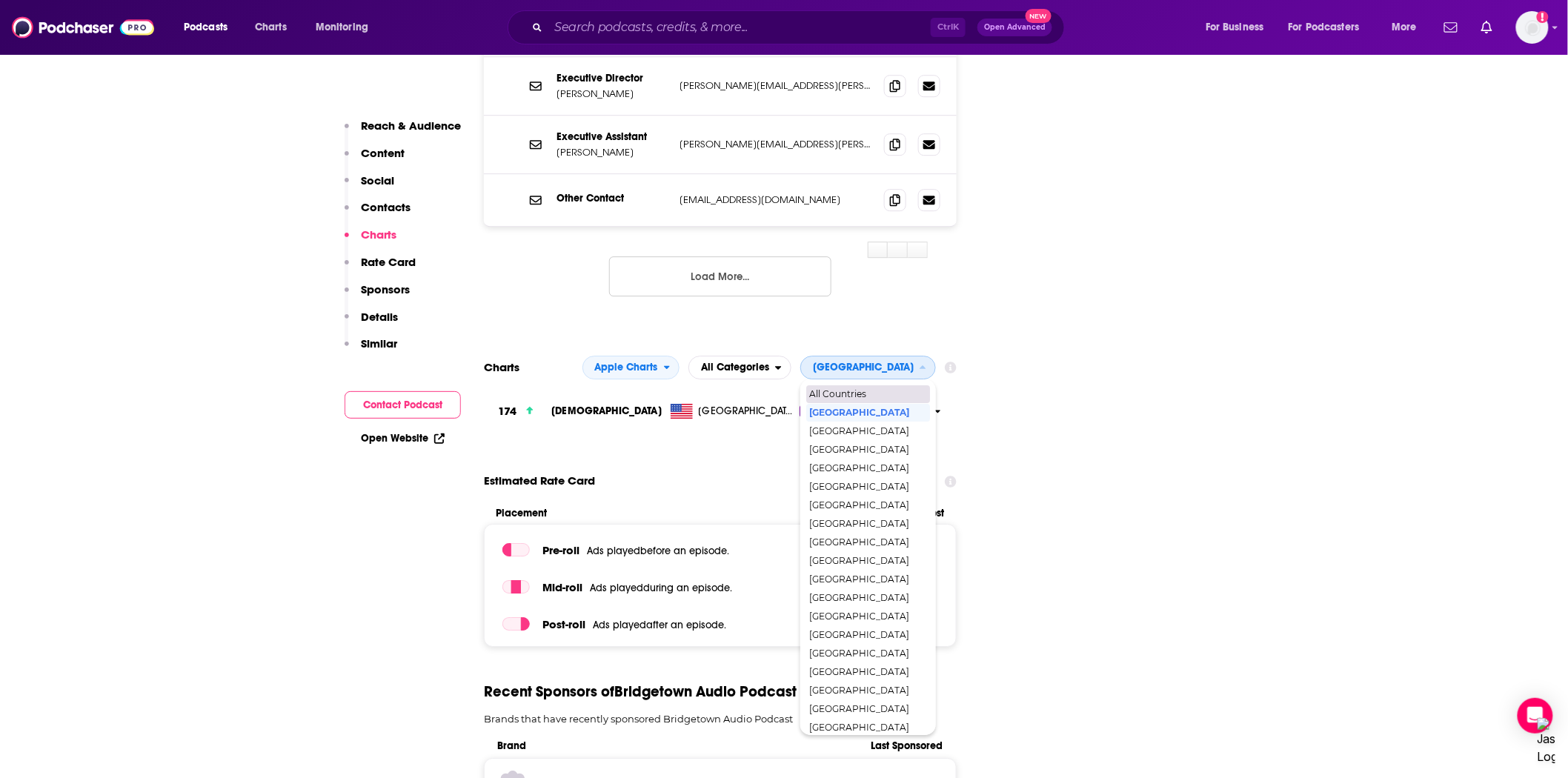
click at [872, 389] on span "All Countries" at bounding box center [868, 394] width 116 height 9
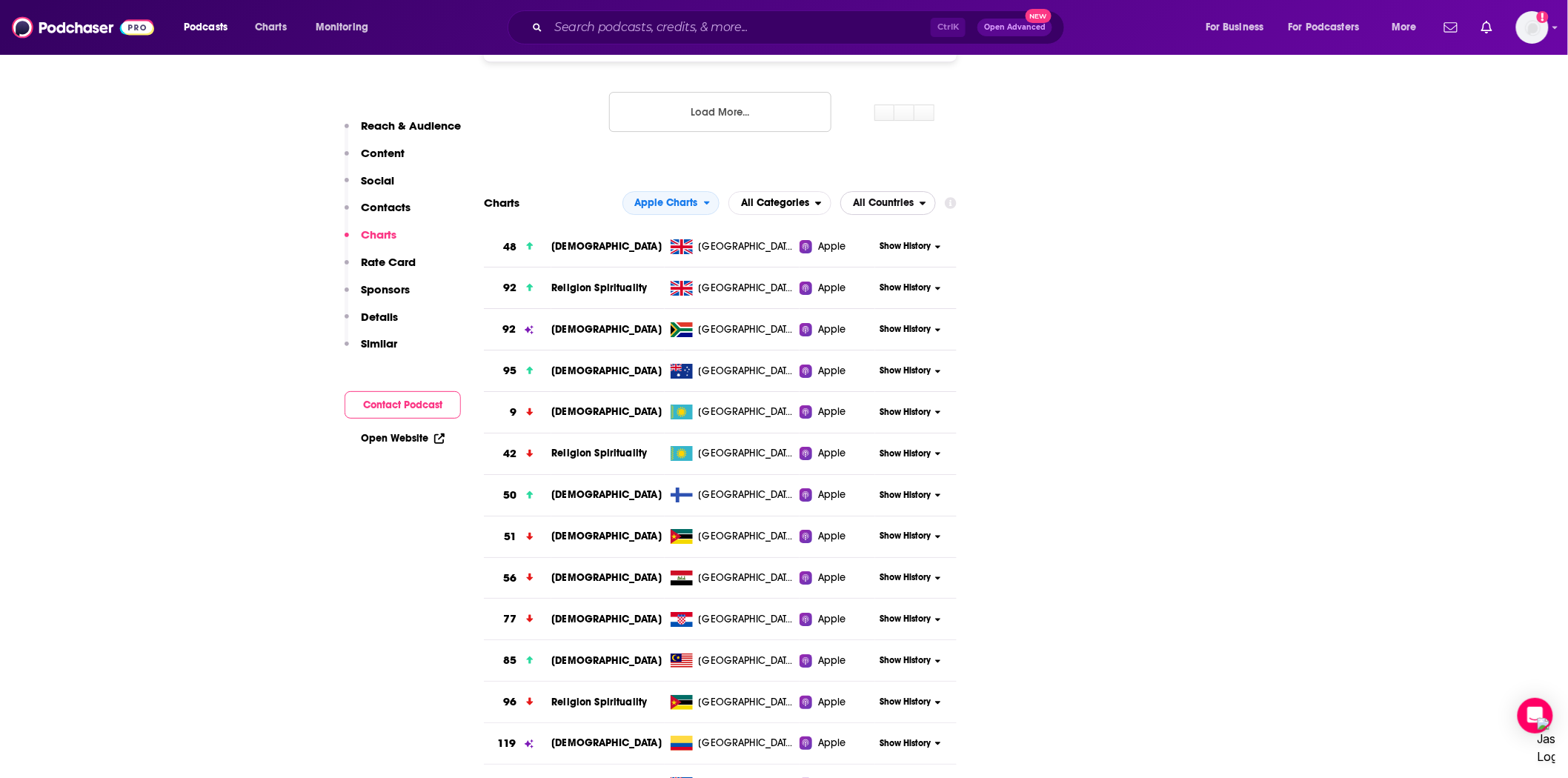
scroll to position [1481, 0]
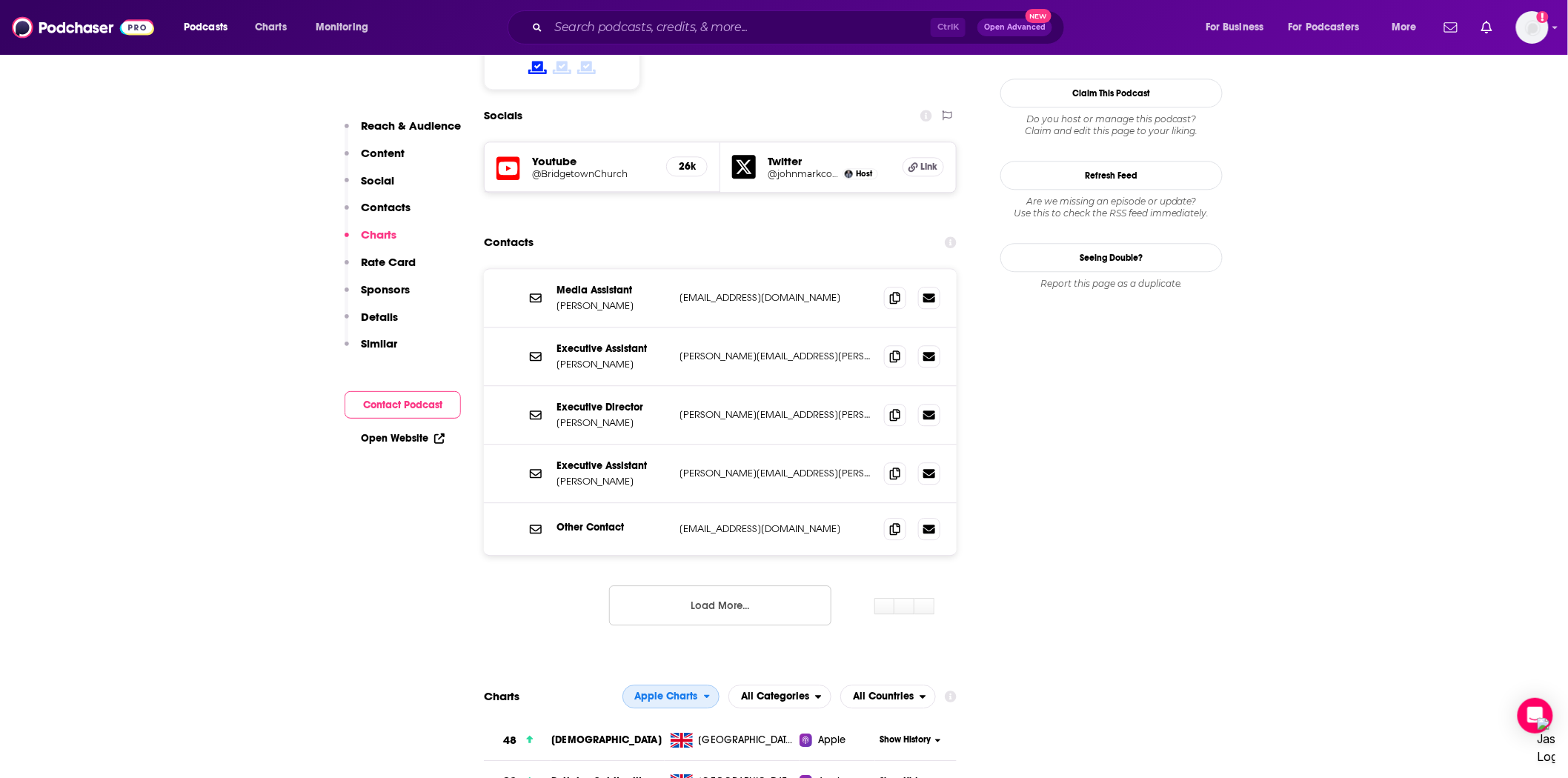
click at [682, 691] on span "Apple Charts" at bounding box center [666, 696] width 63 height 10
click at [661, 700] on span "Spotify Charts" at bounding box center [670, 760] width 78 height 9
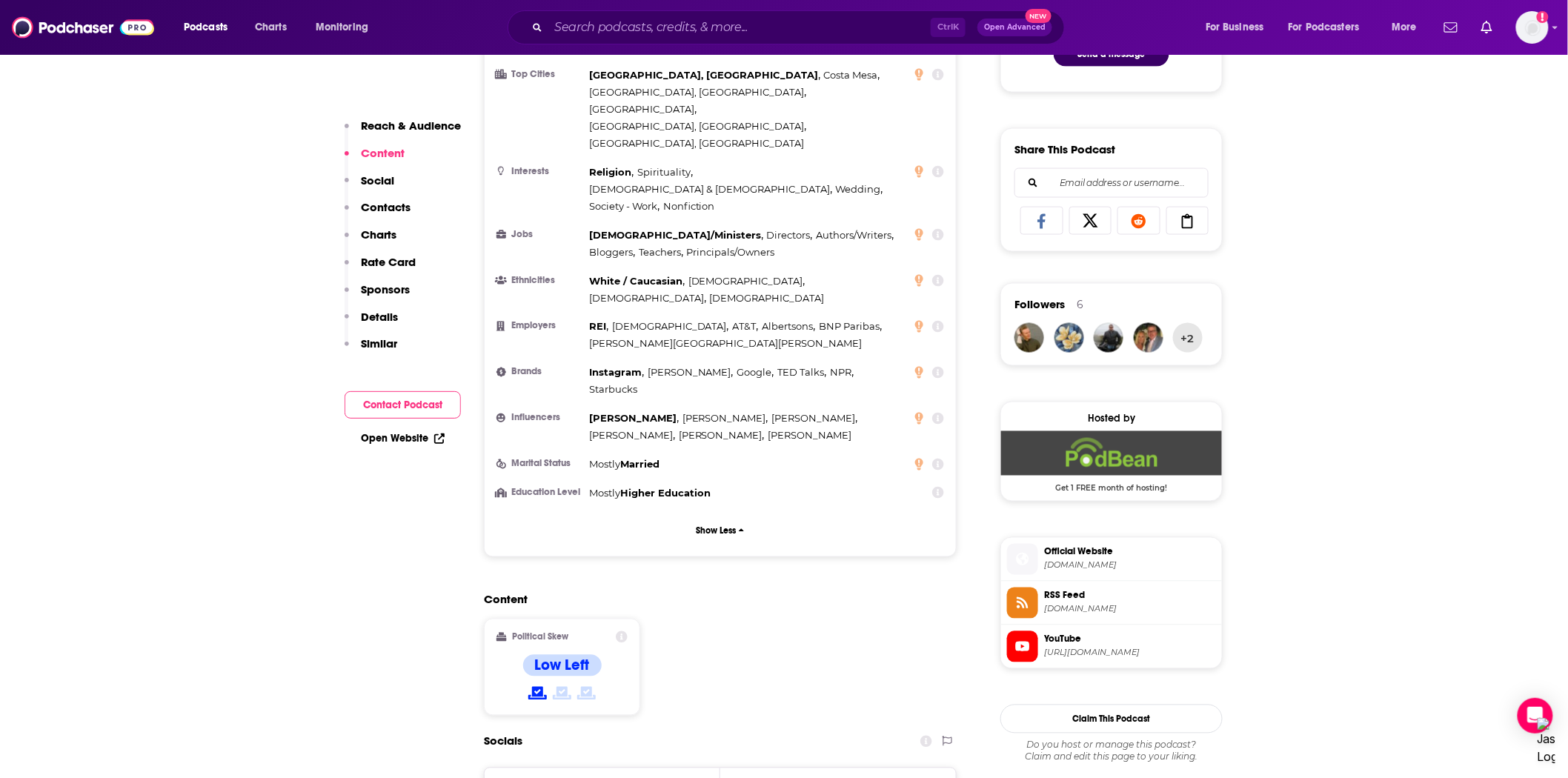
scroll to position [741, 0]
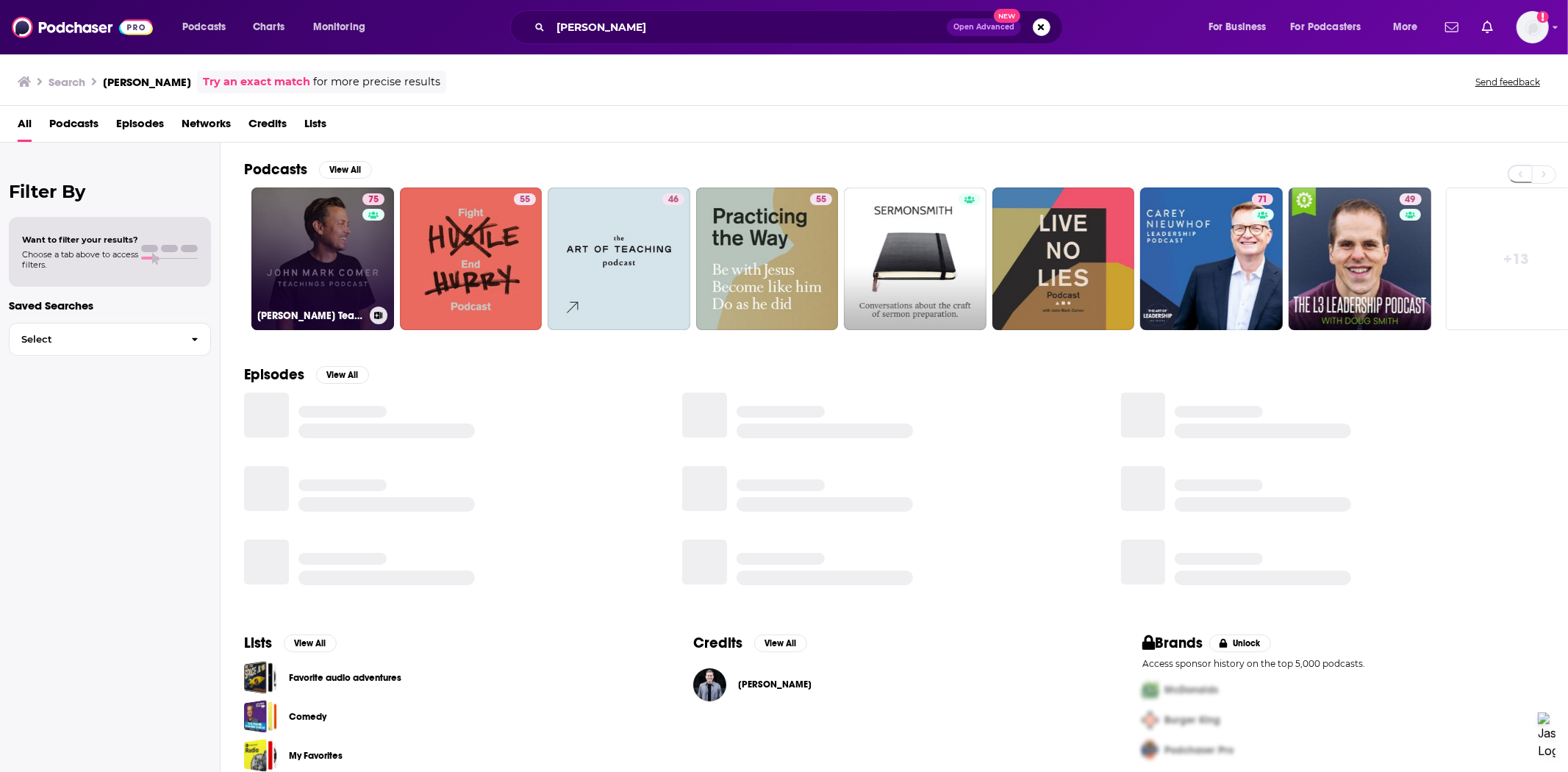
click at [337, 235] on link "75 [PERSON_NAME] Teachings" at bounding box center [323, 259] width 143 height 143
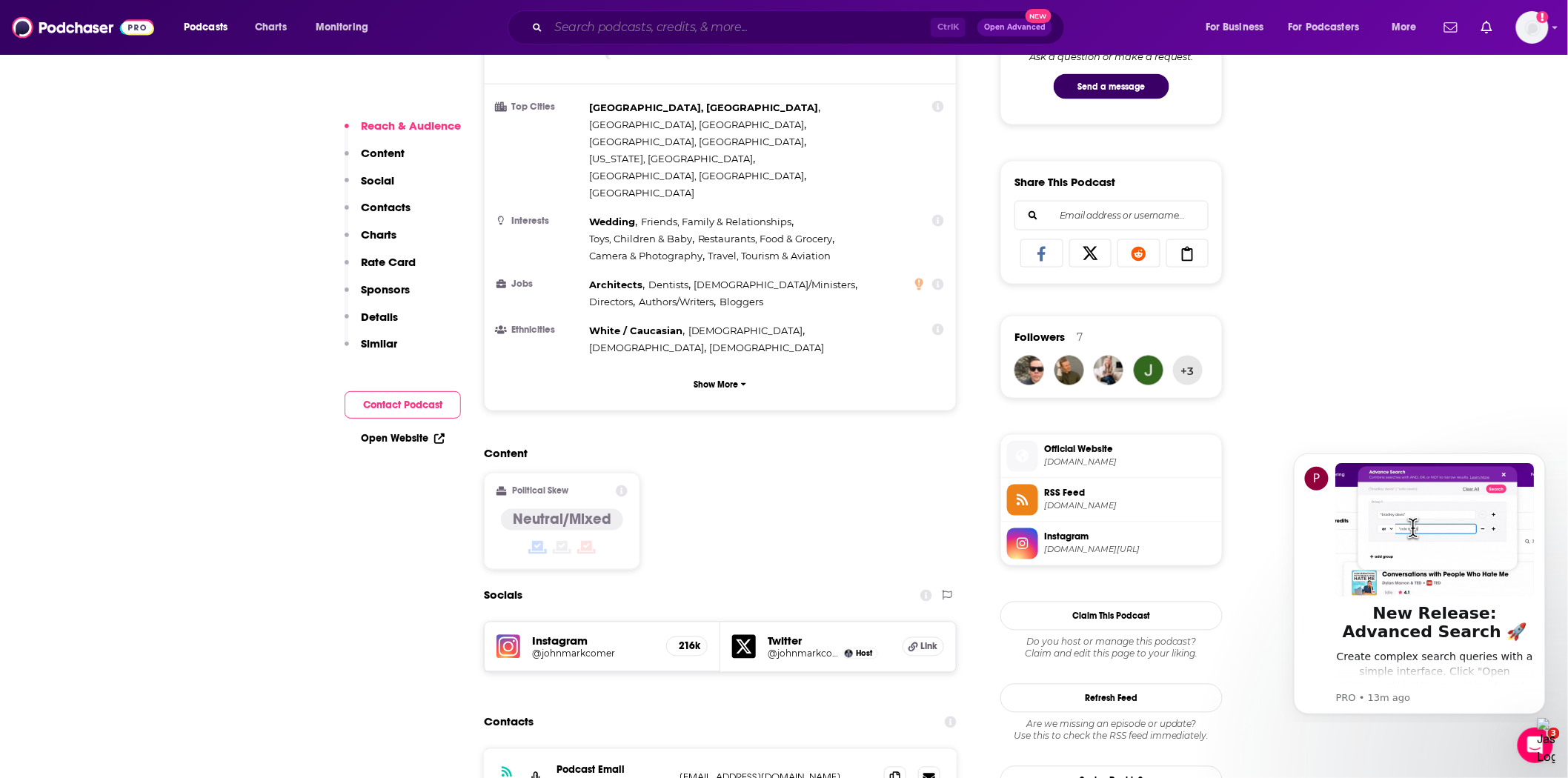
click at [741, 22] on input "Search podcasts, credits, & more..." at bounding box center [739, 28] width 382 height 24
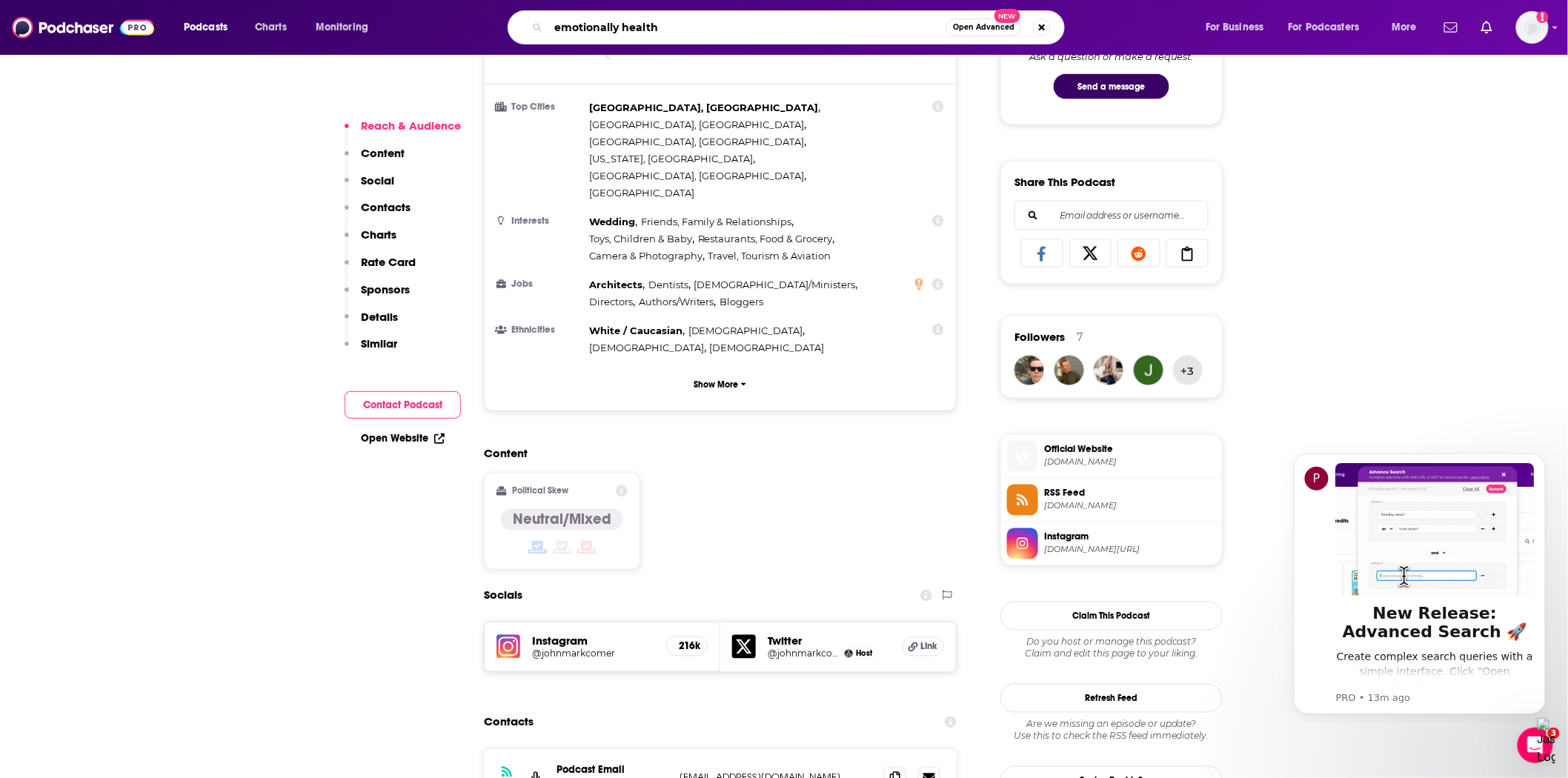
type input "emotionally healthy"
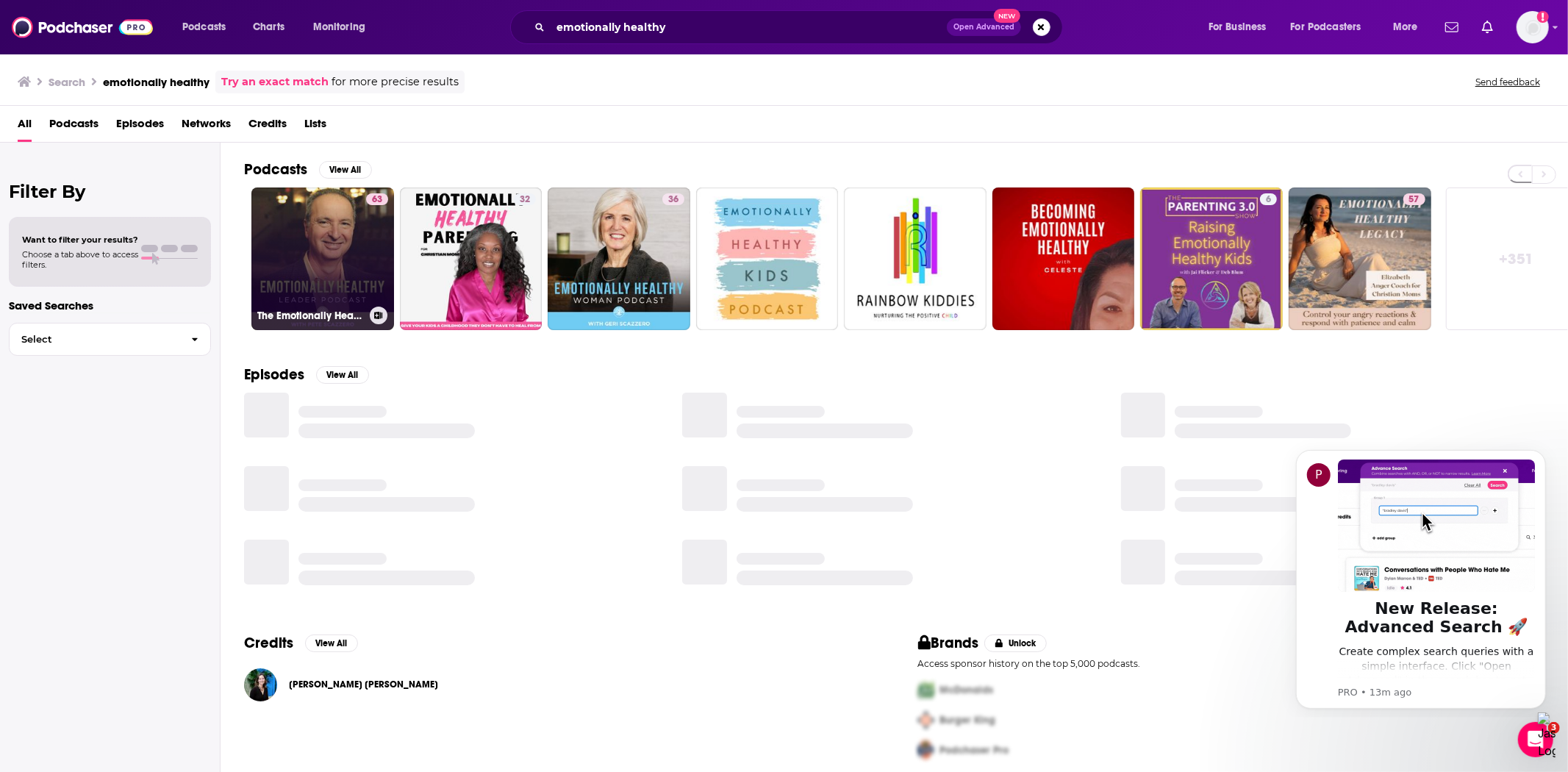
click at [333, 240] on link "63 The Emotionally Healthy Leader Podcast" at bounding box center [323, 259] width 143 height 143
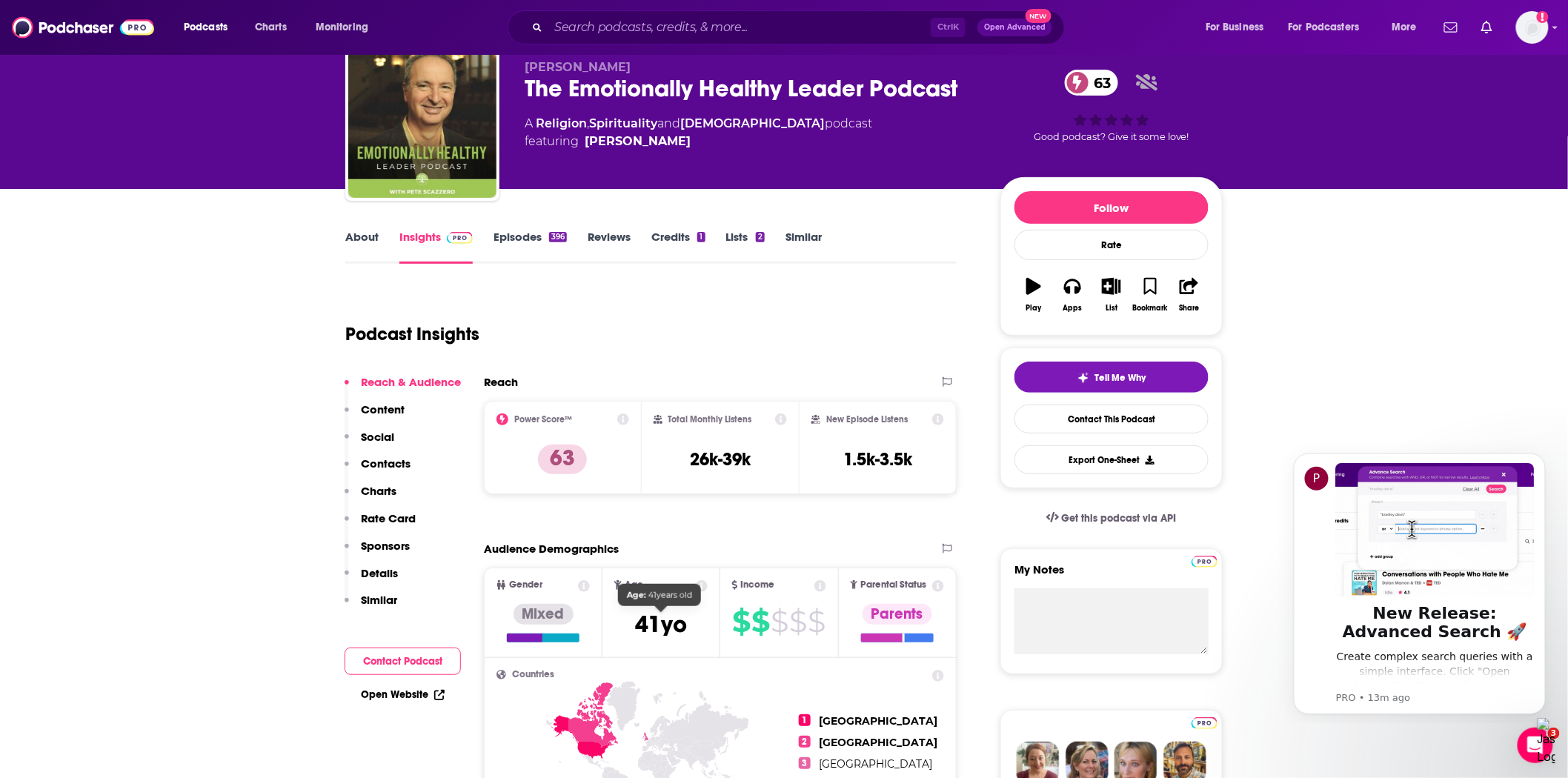
scroll to position [329, 0]
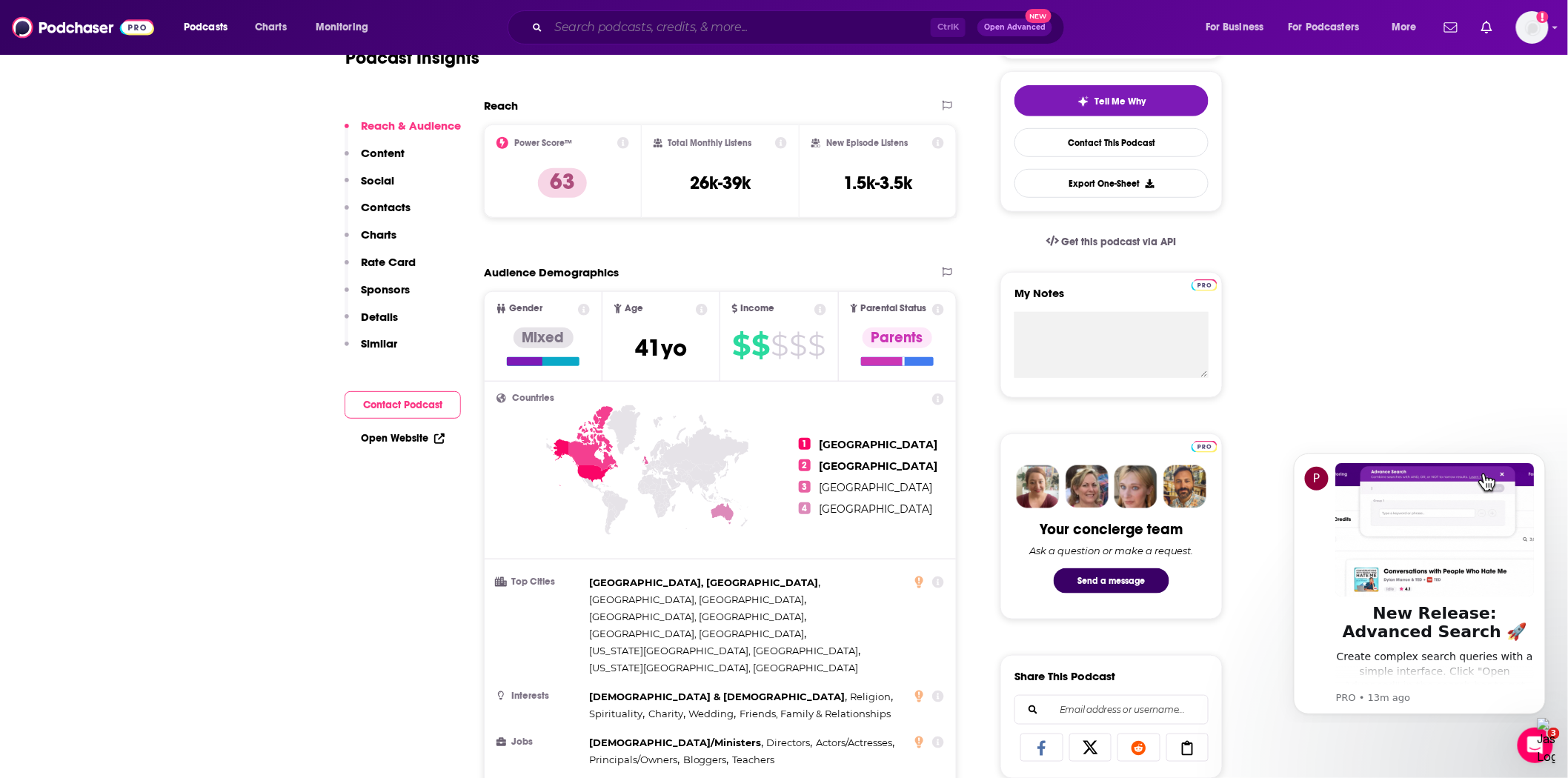
click at [689, 18] on input "Search podcasts, credits, & more..." at bounding box center [739, 28] width 382 height 24
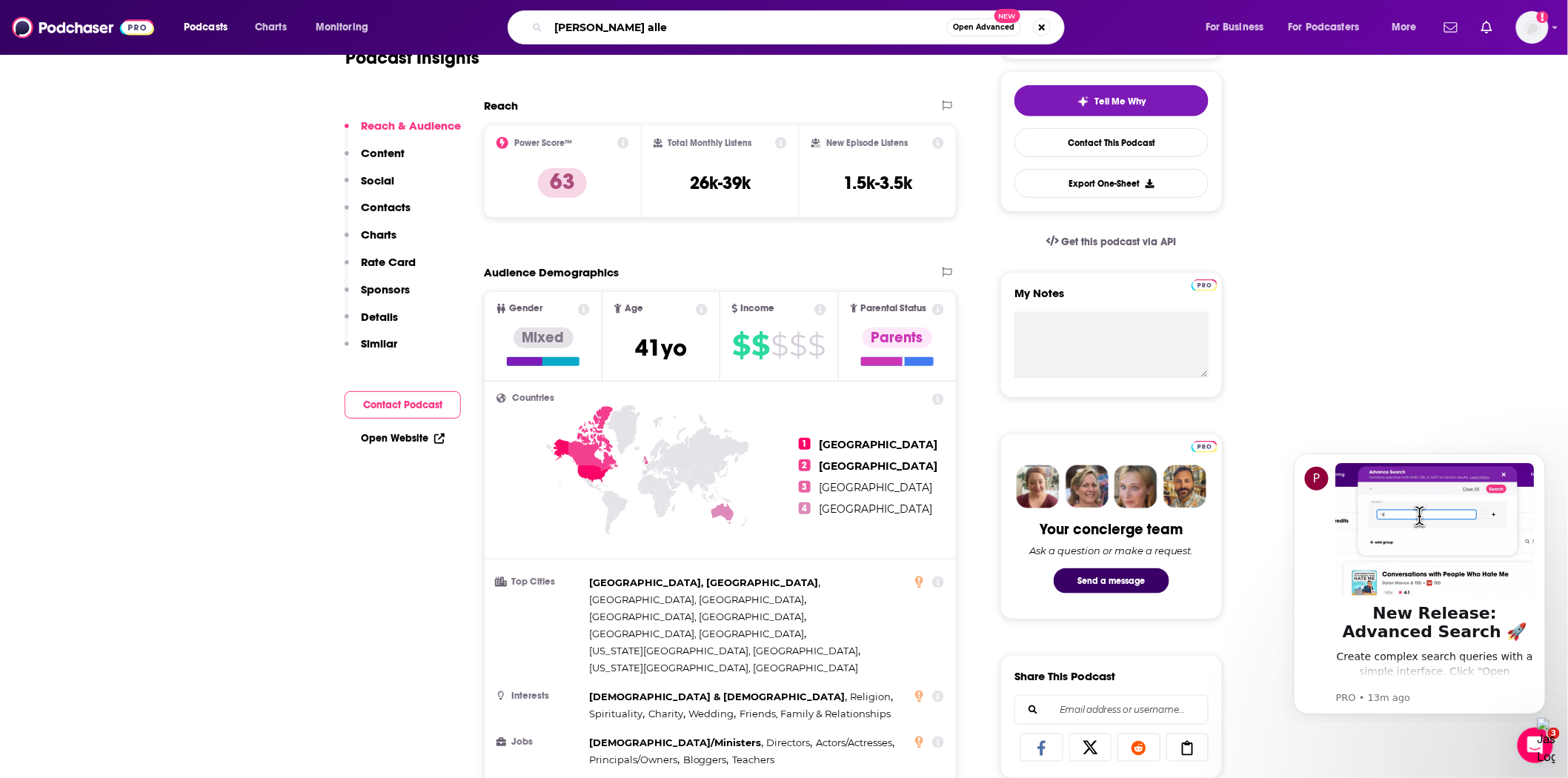
type input "jennie allen"
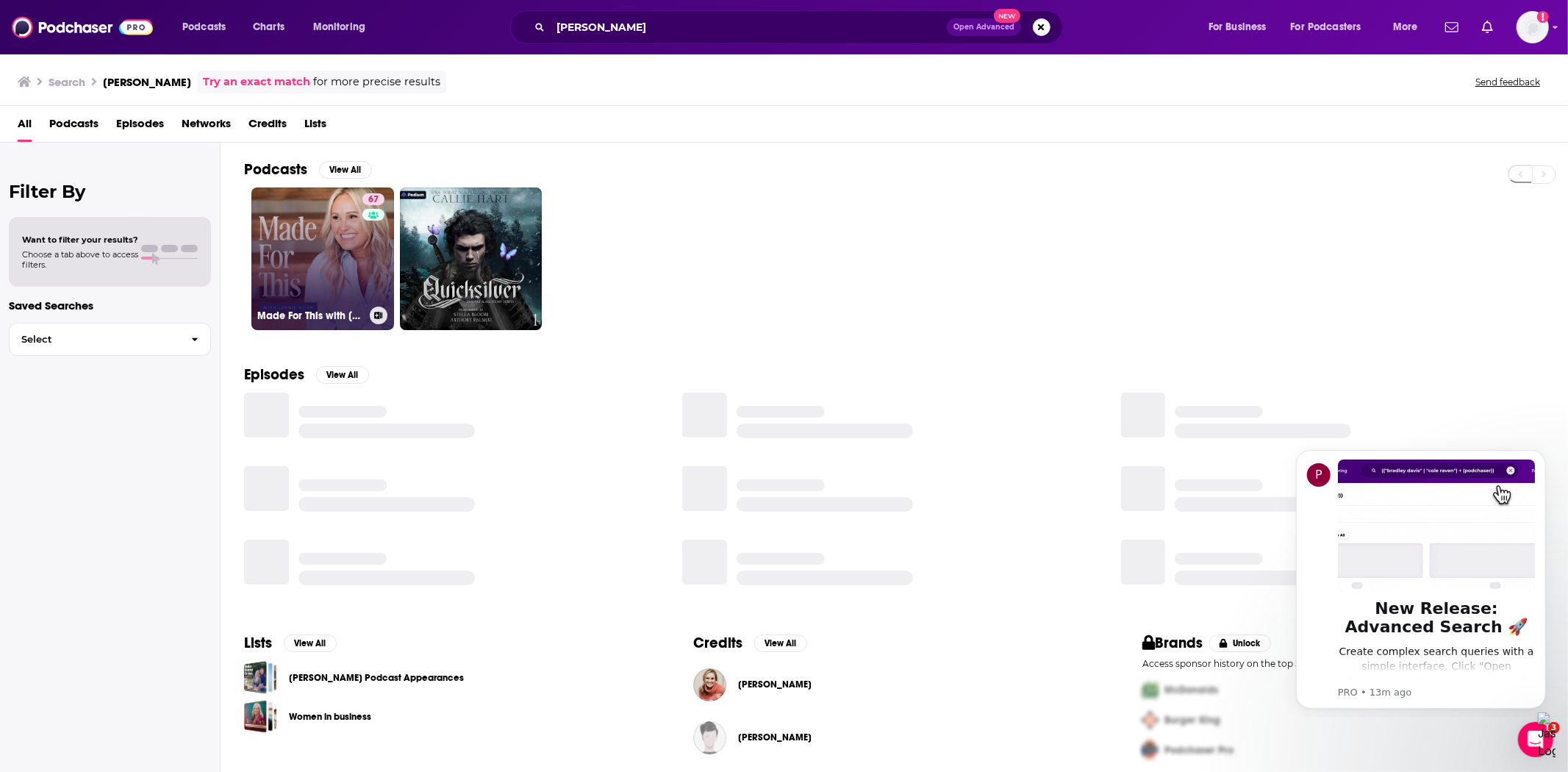
click at [343, 252] on link "67 Made For This with Jennie Allen" at bounding box center [323, 259] width 143 height 143
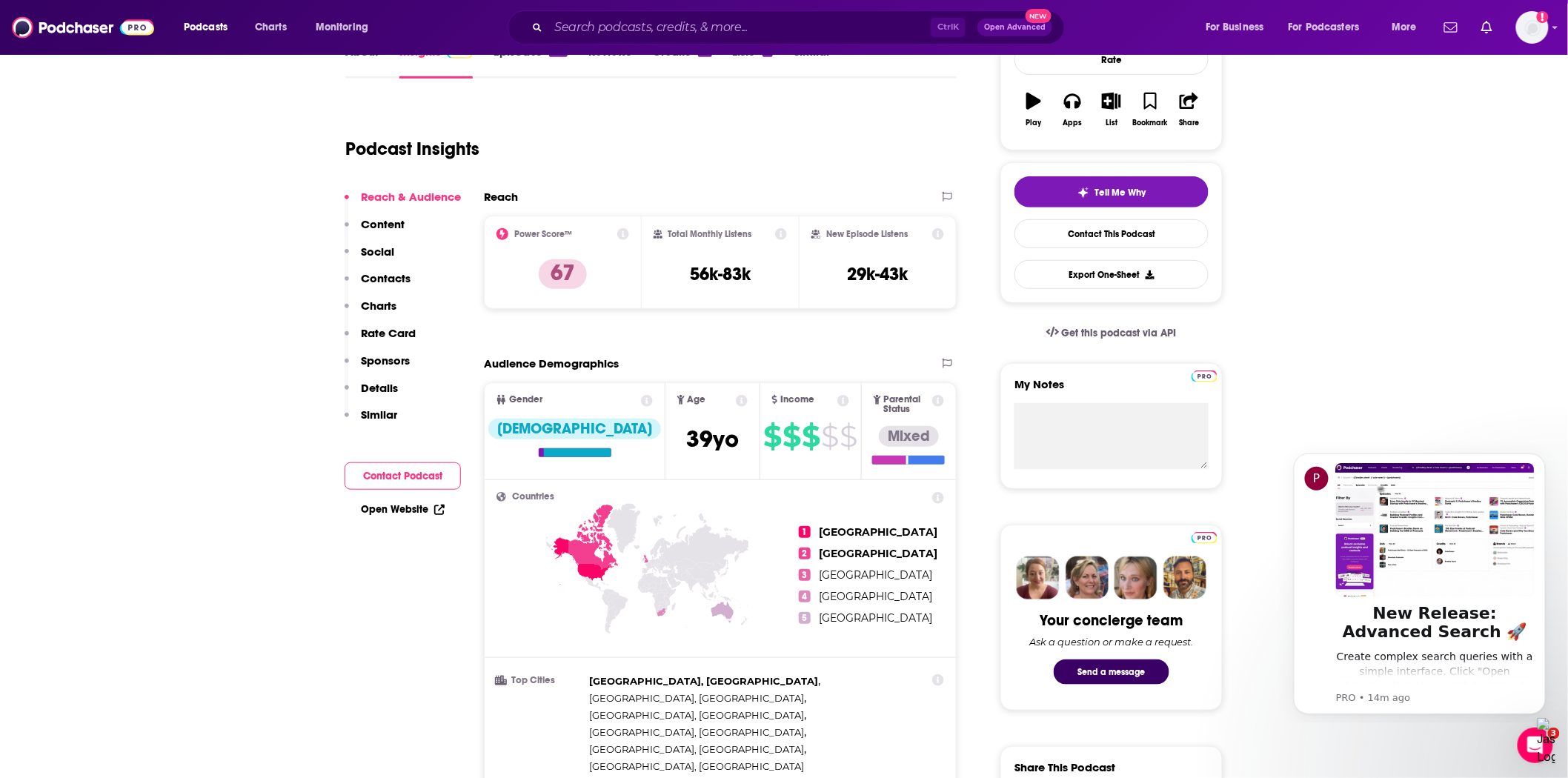
scroll to position [246, 0]
